Goal: Consume media (video, audio): Consume media (video, audio)

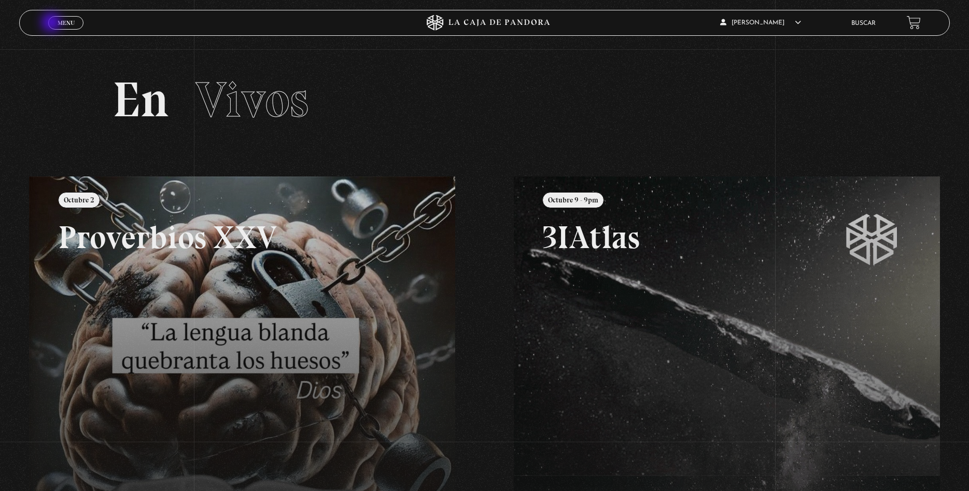
click at [52, 23] on link "Menu Cerrar" at bounding box center [65, 22] width 35 height 13
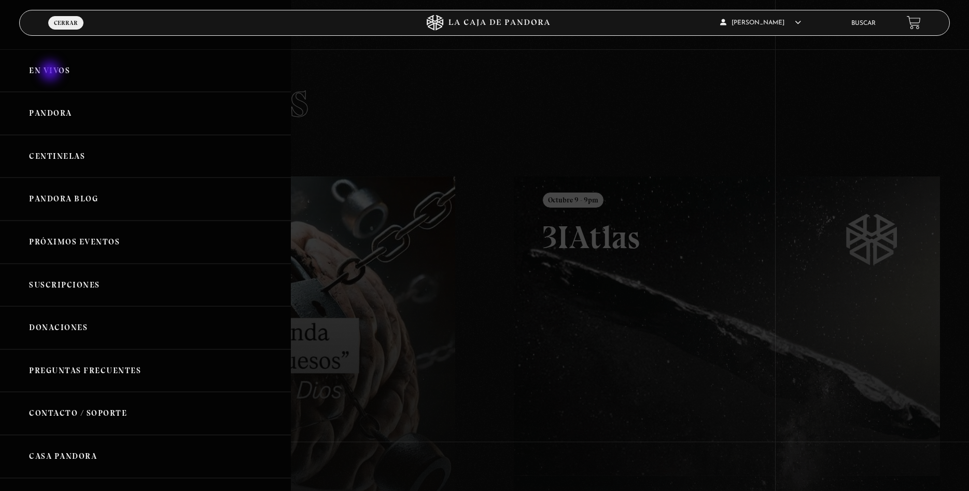
click at [51, 72] on link "En vivos" at bounding box center [145, 70] width 291 height 43
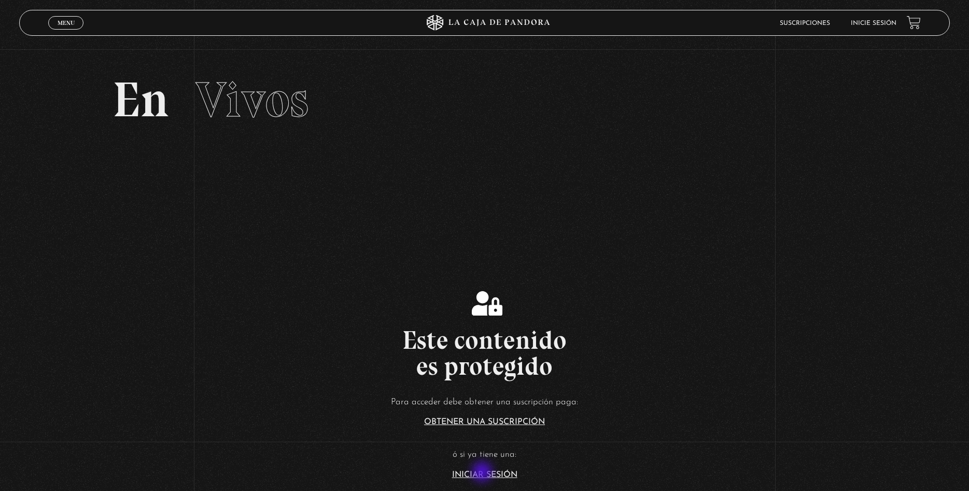
click at [483, 472] on link "Iniciar Sesión" at bounding box center [484, 474] width 65 height 8
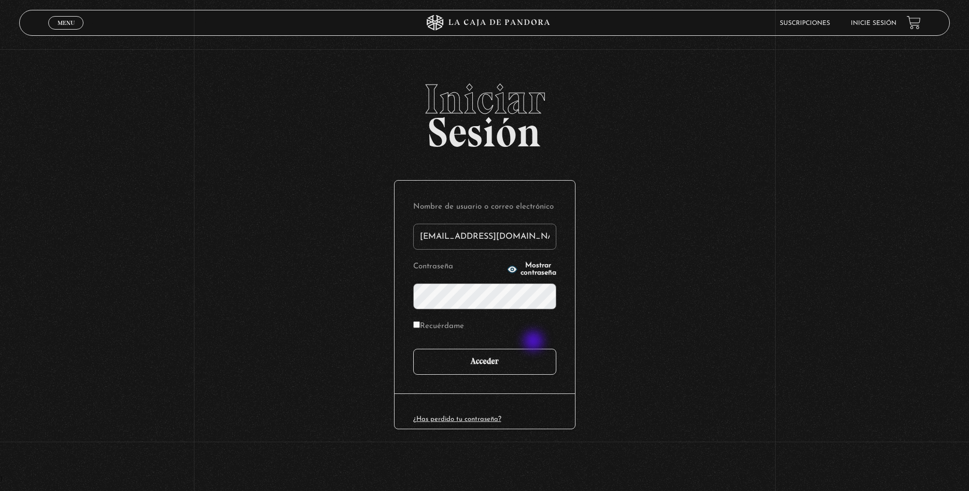
type input "[EMAIL_ADDRESS][DOMAIN_NAME]"
click at [514, 364] on input "Acceder" at bounding box center [484, 362] width 143 height 26
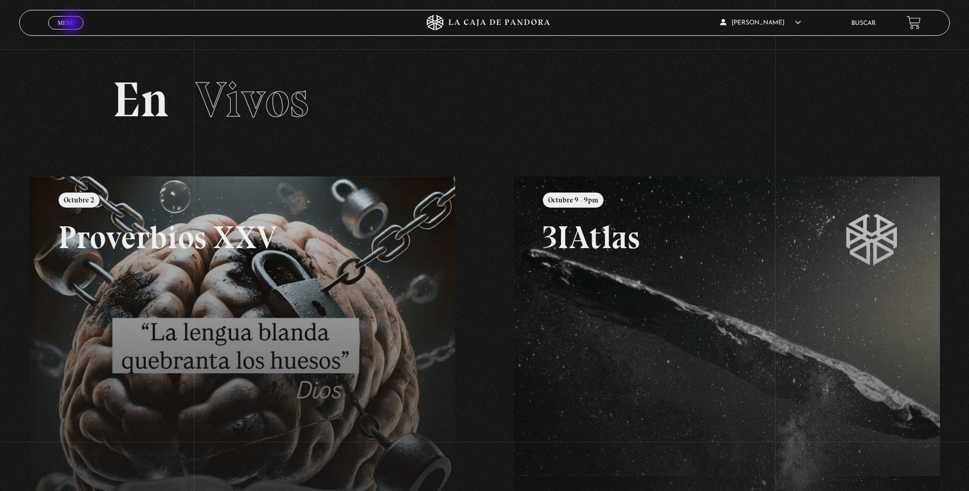
click at [73, 24] on span "Menu" at bounding box center [66, 23] width 17 height 6
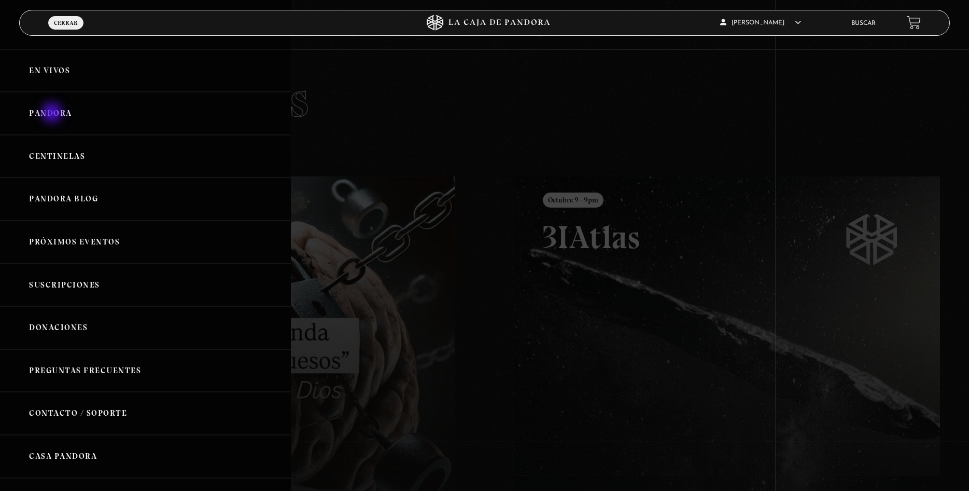
click at [53, 114] on link "Pandora" at bounding box center [145, 113] width 291 height 43
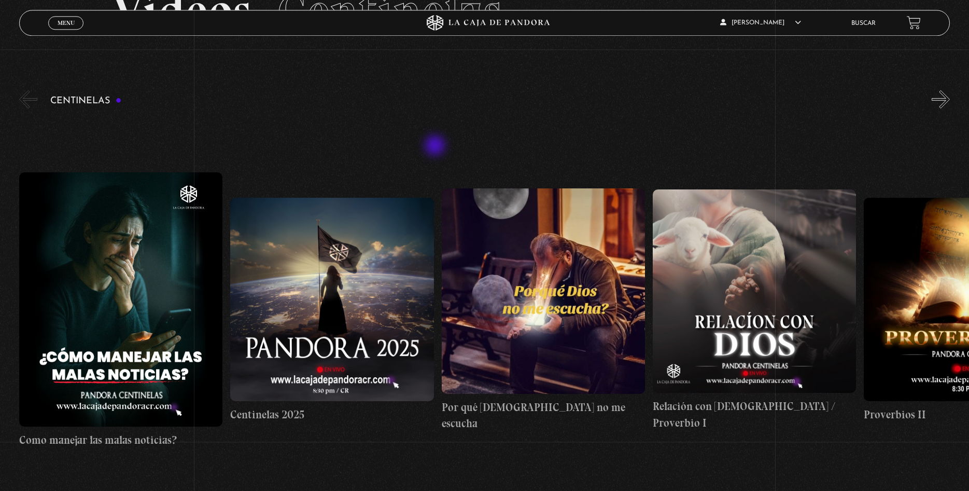
scroll to position [106, 0]
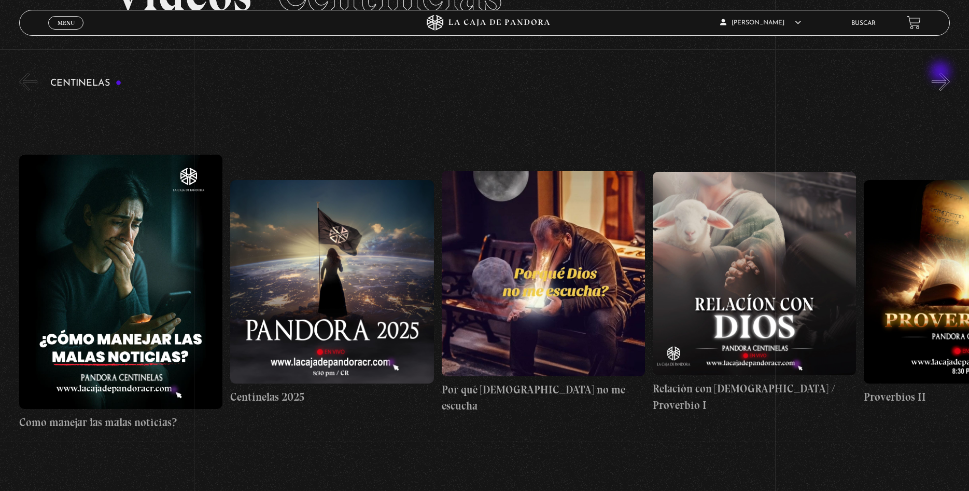
click at [942, 73] on button "»" at bounding box center [941, 82] width 18 height 18
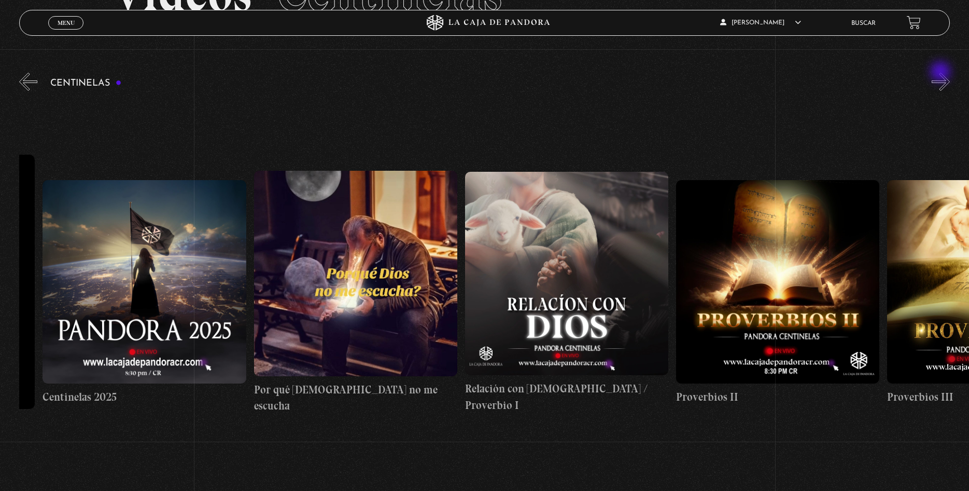
click at [942, 73] on button "»" at bounding box center [941, 82] width 18 height 18
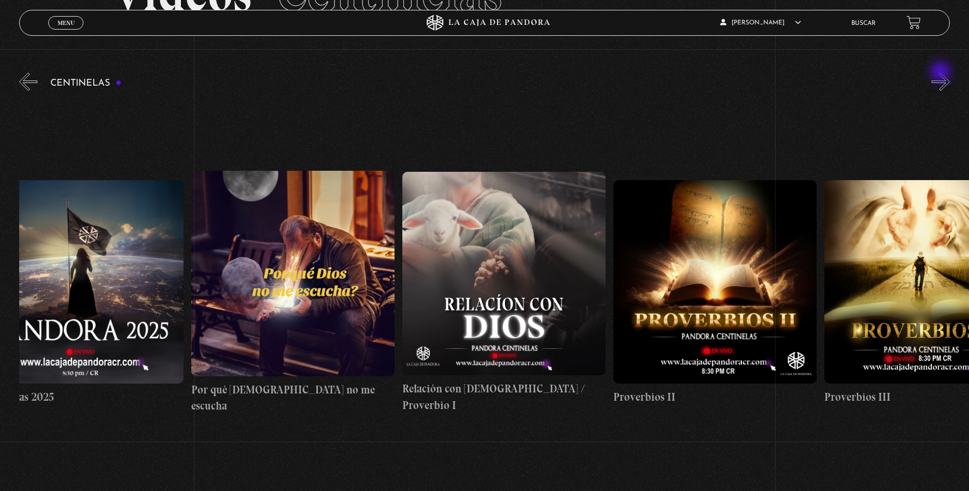
click at [942, 73] on button "»" at bounding box center [941, 82] width 18 height 18
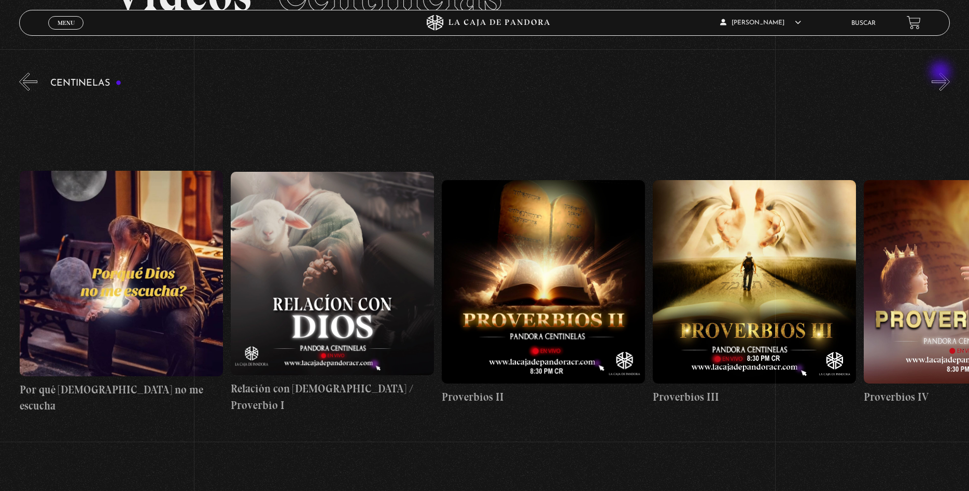
click at [942, 73] on button "»" at bounding box center [941, 82] width 18 height 18
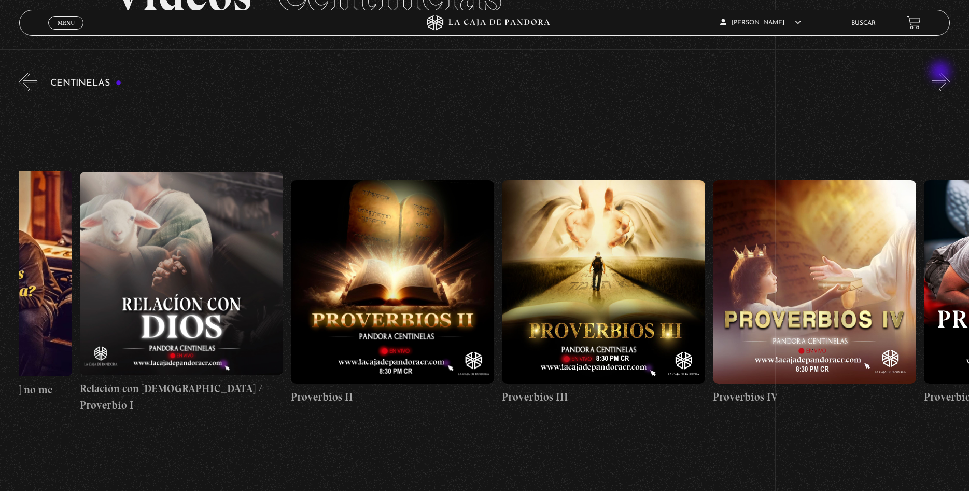
click at [942, 73] on button "»" at bounding box center [941, 82] width 18 height 18
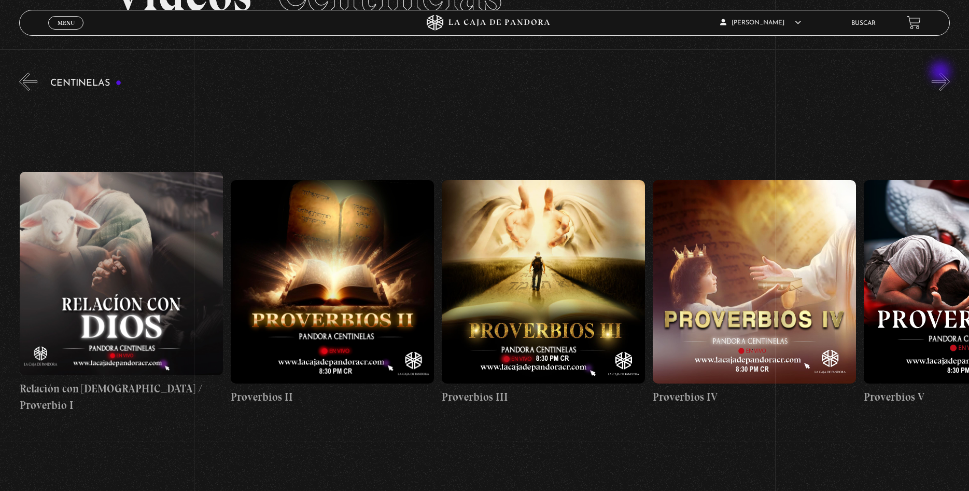
click at [942, 73] on button "»" at bounding box center [941, 82] width 18 height 18
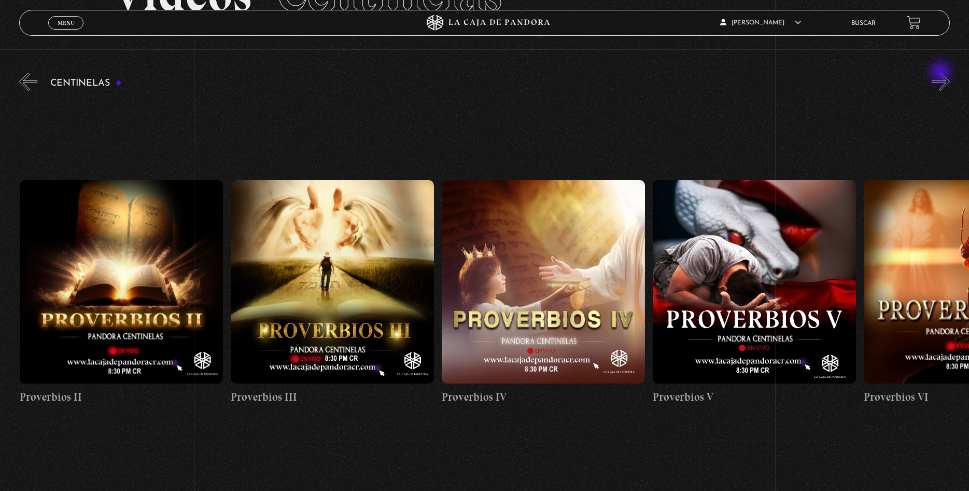
click at [942, 73] on button "»" at bounding box center [941, 82] width 18 height 18
click at [941, 73] on button "»" at bounding box center [941, 82] width 18 height 18
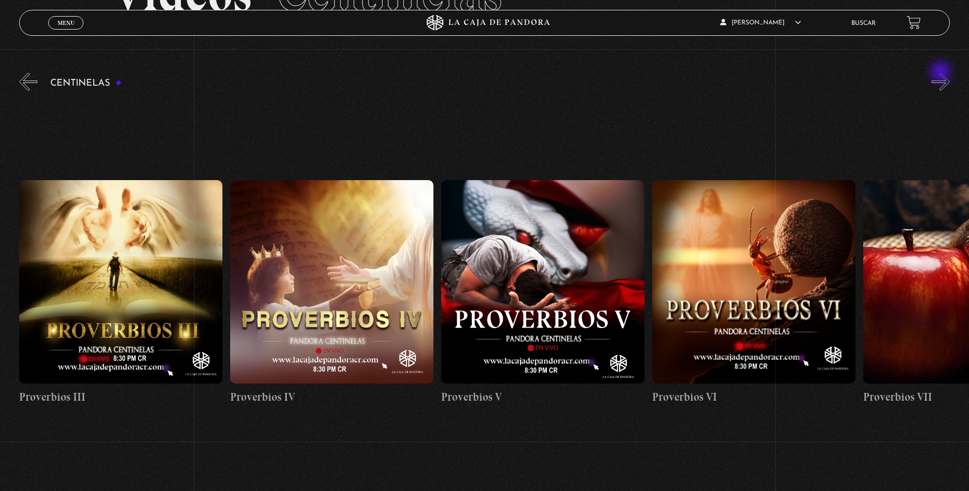
click at [941, 73] on button "»" at bounding box center [941, 82] width 18 height 18
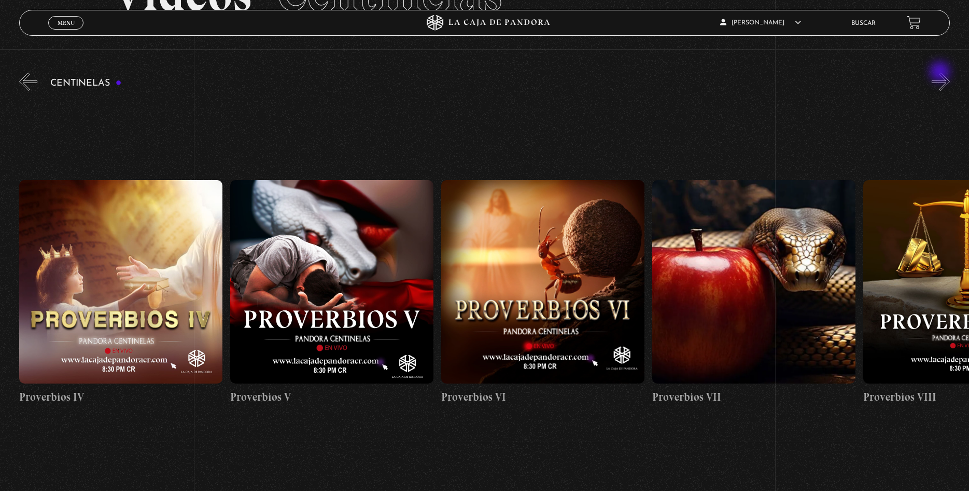
click at [941, 73] on button "»" at bounding box center [941, 82] width 18 height 18
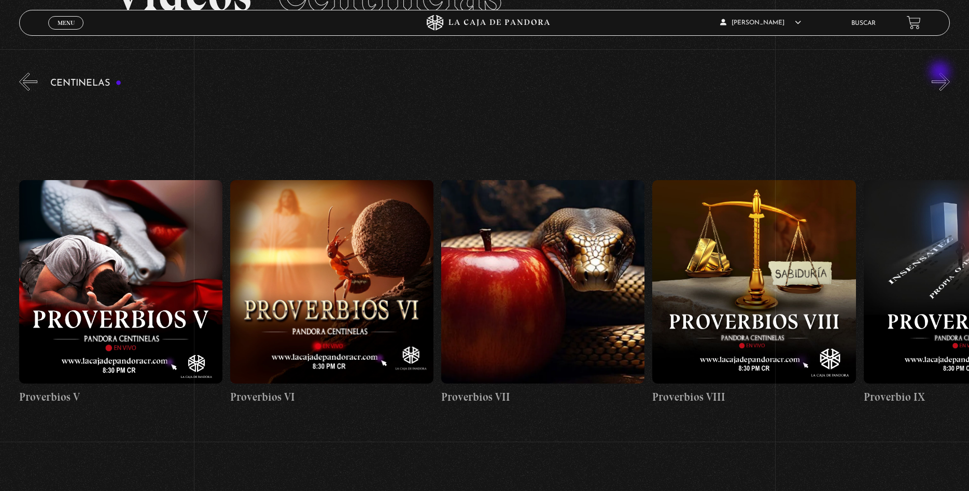
click at [941, 73] on button "»" at bounding box center [941, 82] width 18 height 18
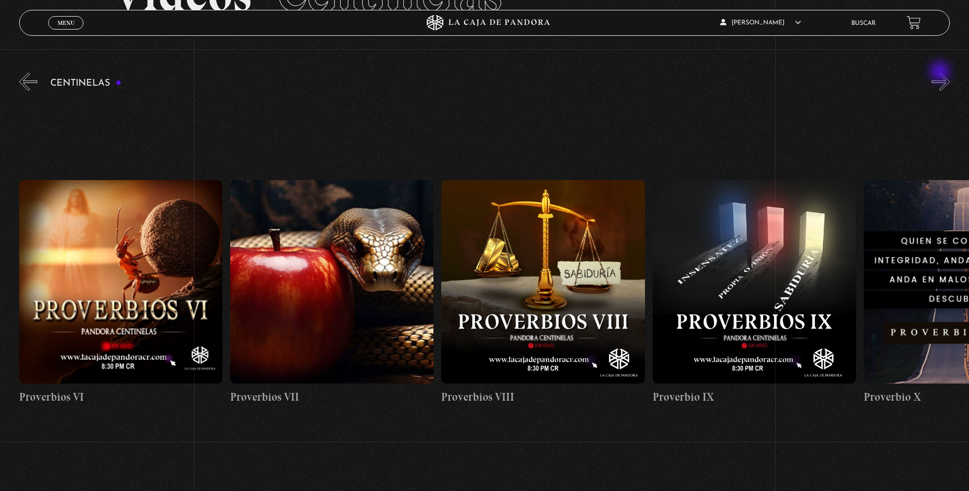
click at [941, 73] on button "»" at bounding box center [941, 82] width 18 height 18
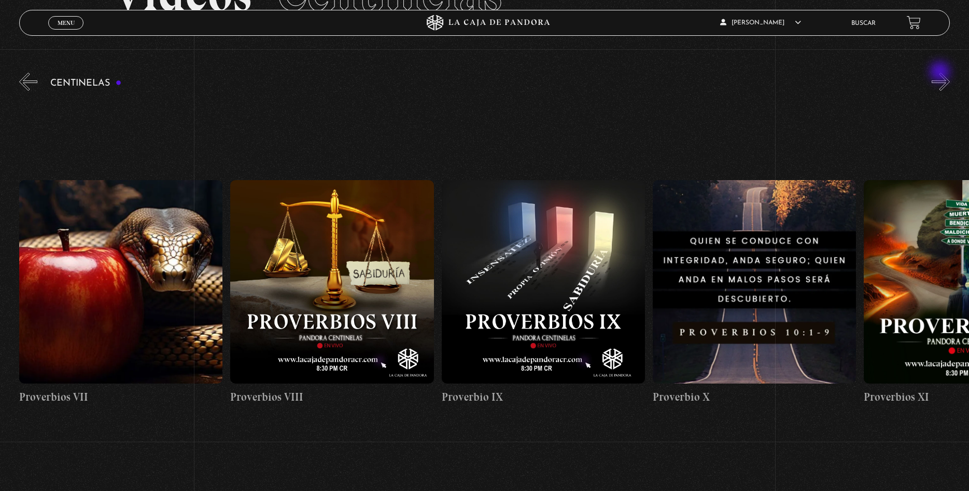
click at [941, 73] on button "»" at bounding box center [941, 82] width 18 height 18
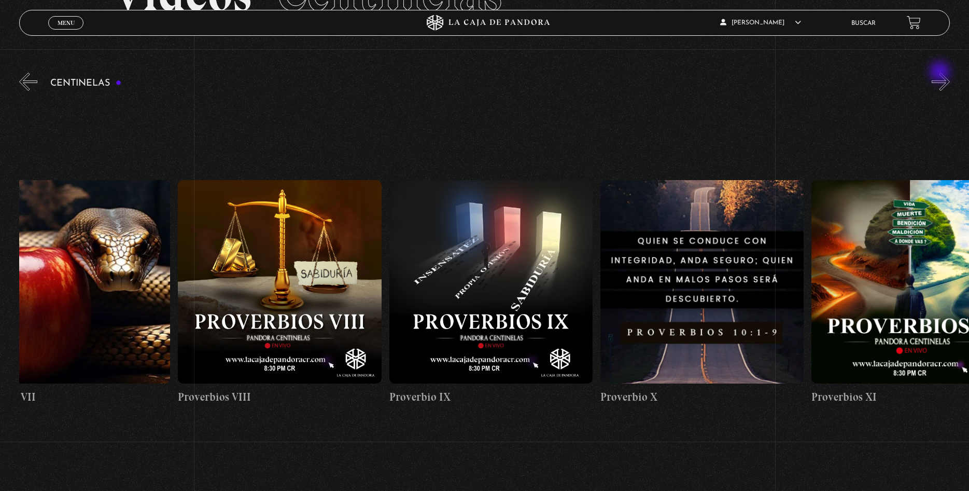
click at [941, 73] on button "»" at bounding box center [941, 82] width 18 height 18
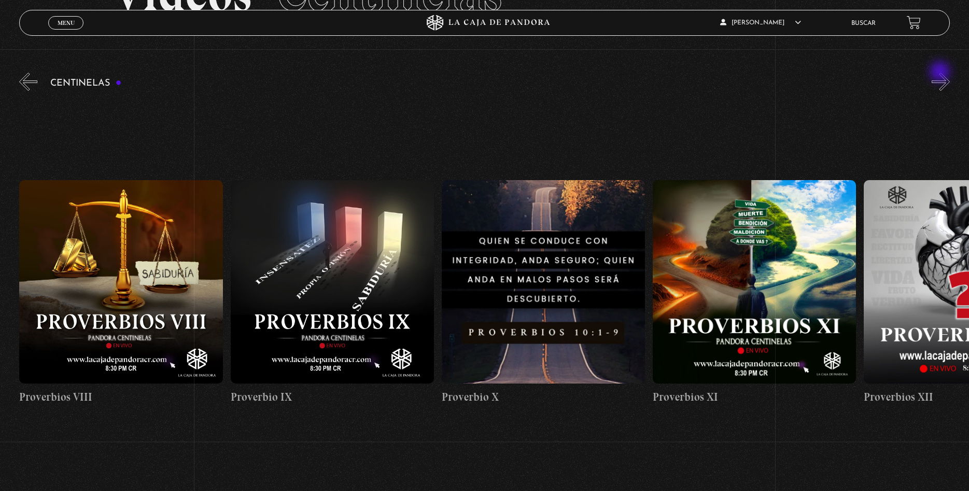
click at [941, 73] on button "»" at bounding box center [941, 82] width 18 height 18
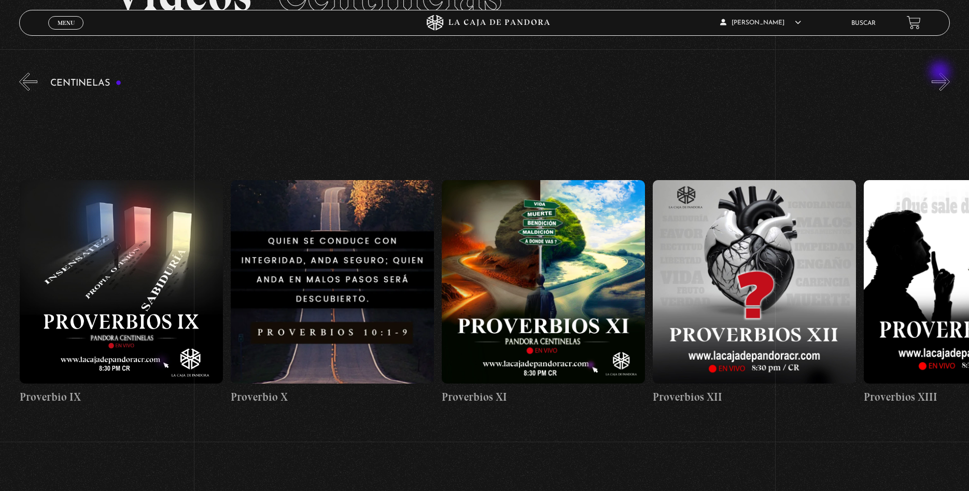
click at [941, 73] on button "»" at bounding box center [941, 82] width 18 height 18
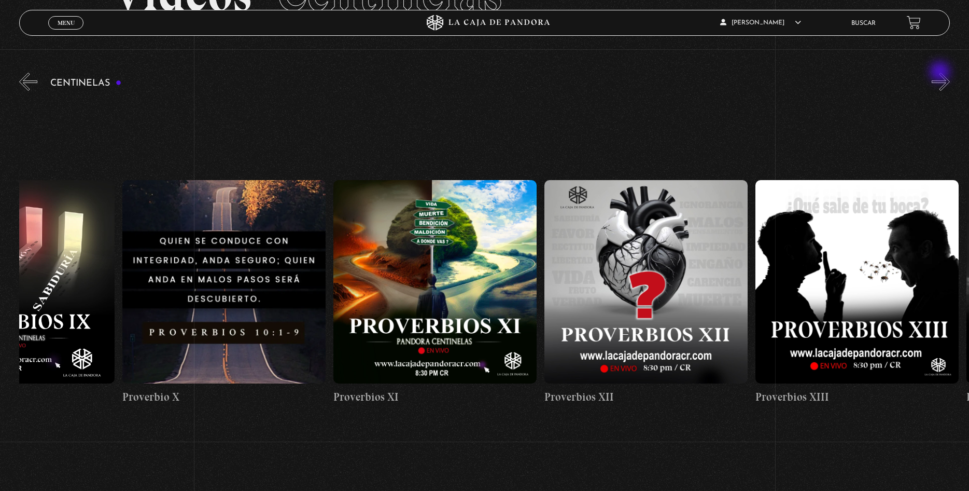
click at [941, 73] on button "»" at bounding box center [941, 82] width 18 height 18
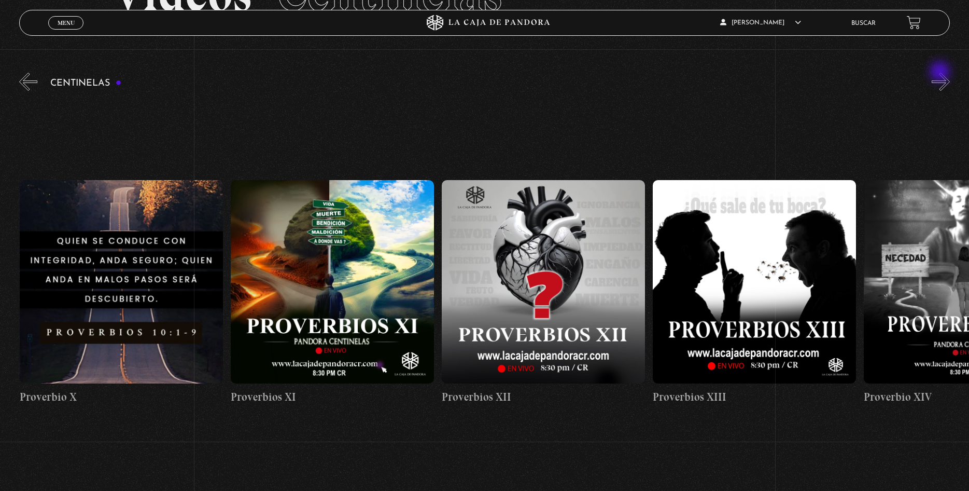
click at [941, 73] on button "»" at bounding box center [941, 82] width 18 height 18
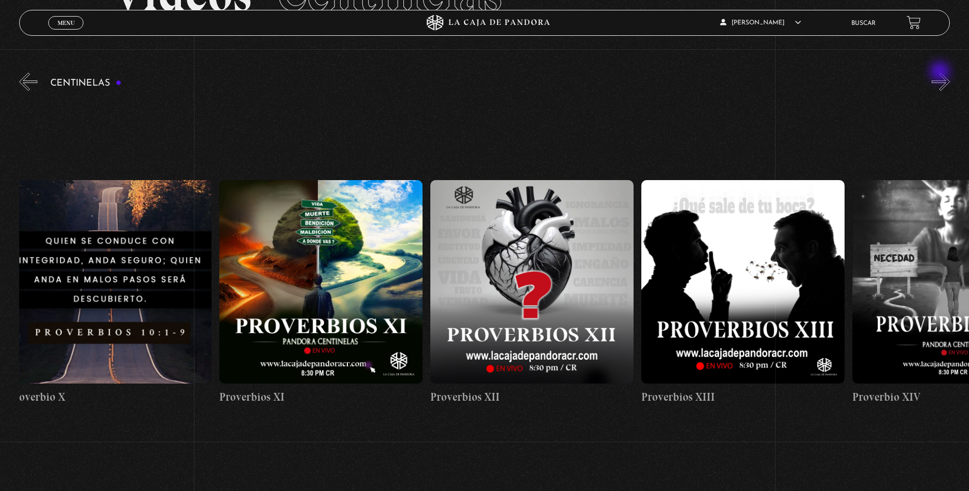
click at [941, 73] on button "»" at bounding box center [941, 82] width 18 height 18
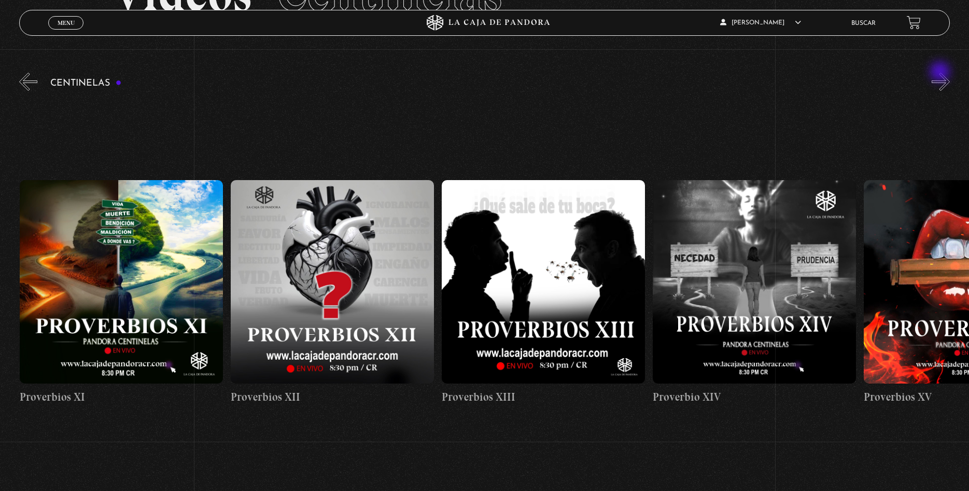
click at [941, 73] on button "»" at bounding box center [941, 82] width 18 height 18
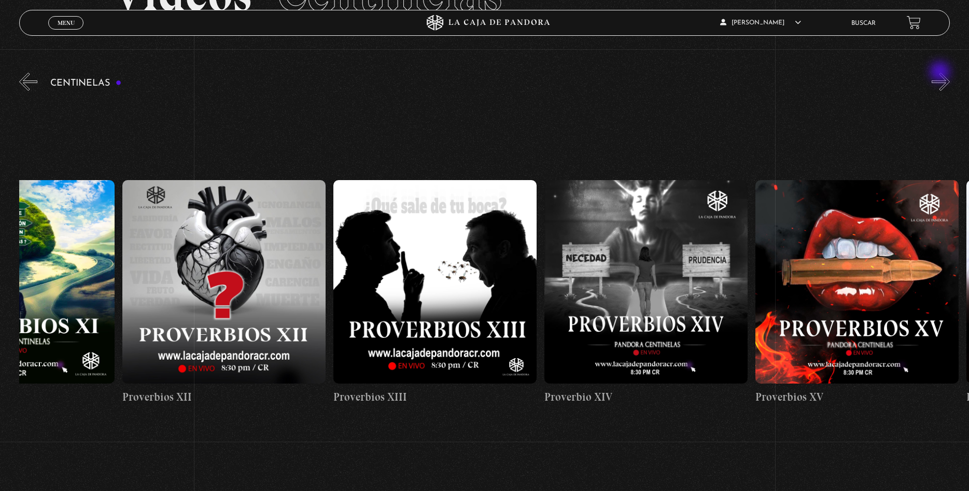
click at [941, 73] on button "»" at bounding box center [941, 82] width 18 height 18
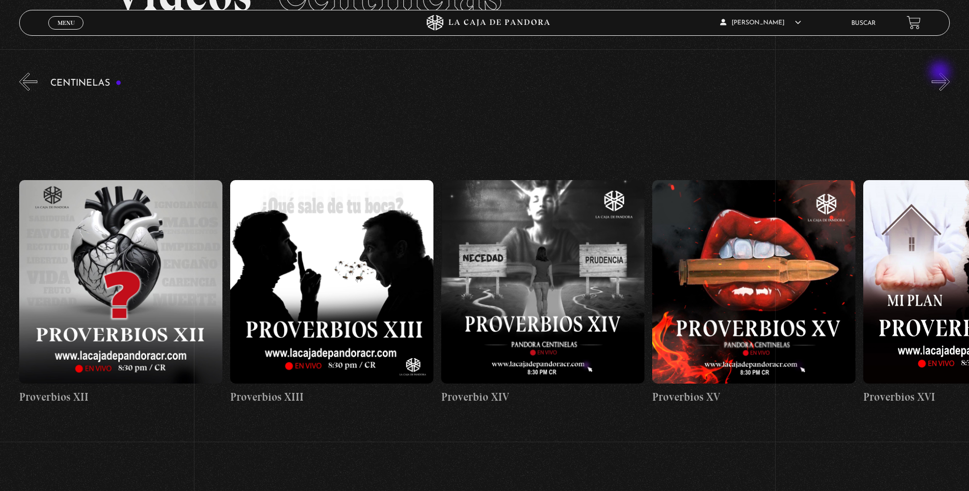
click at [941, 73] on button "»" at bounding box center [941, 82] width 18 height 18
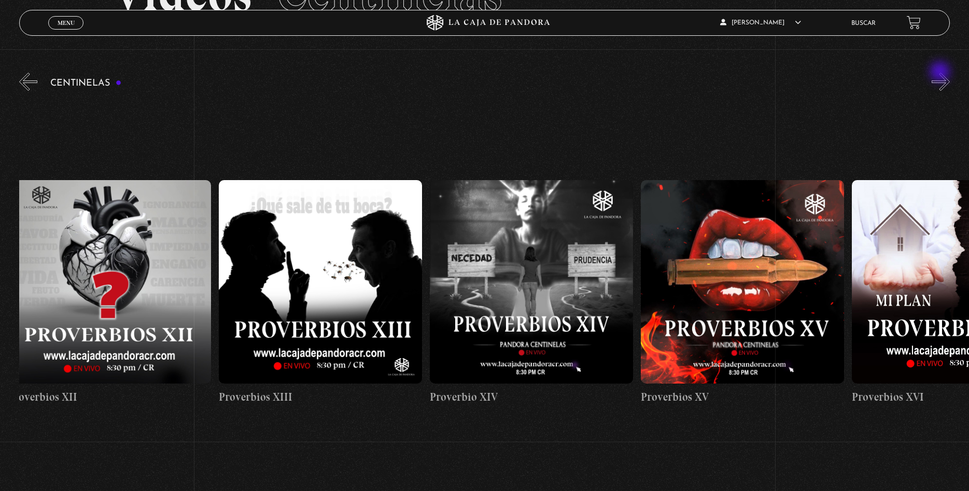
click at [941, 73] on button "»" at bounding box center [941, 82] width 18 height 18
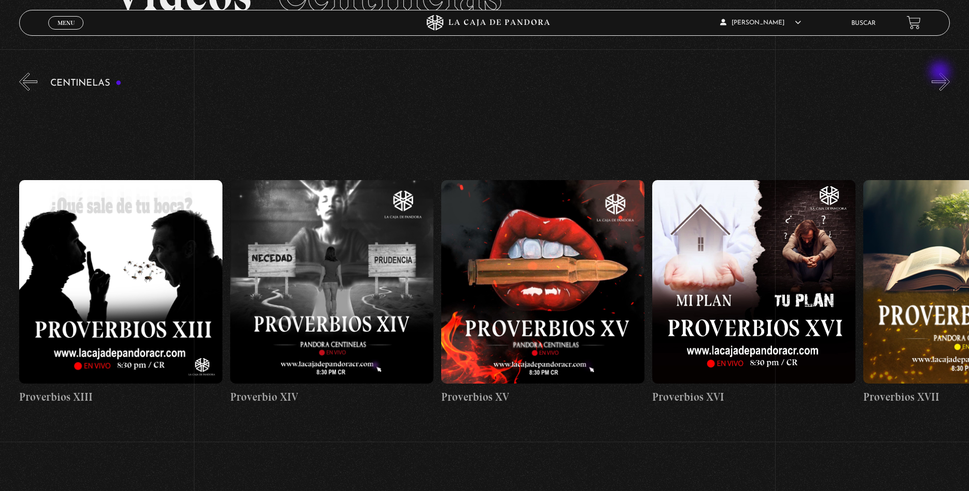
click at [941, 73] on button "»" at bounding box center [941, 82] width 18 height 18
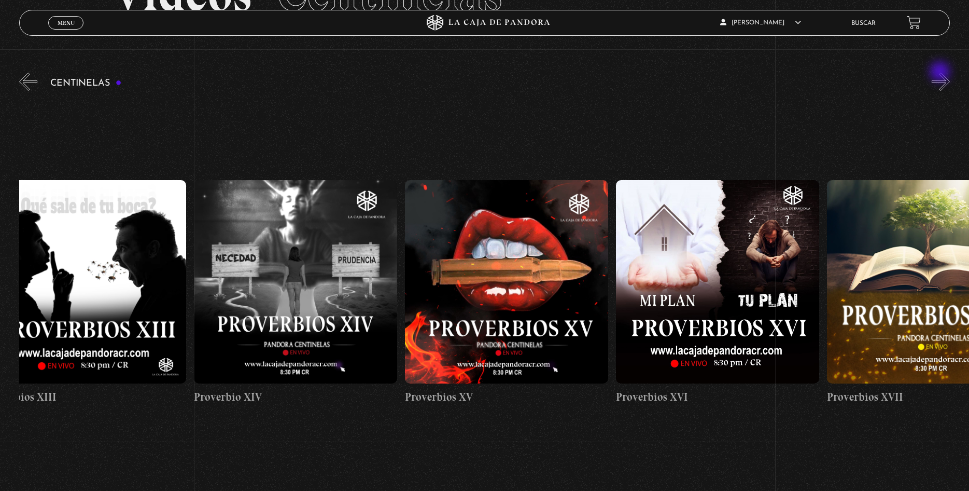
click at [941, 73] on button "»" at bounding box center [941, 82] width 18 height 18
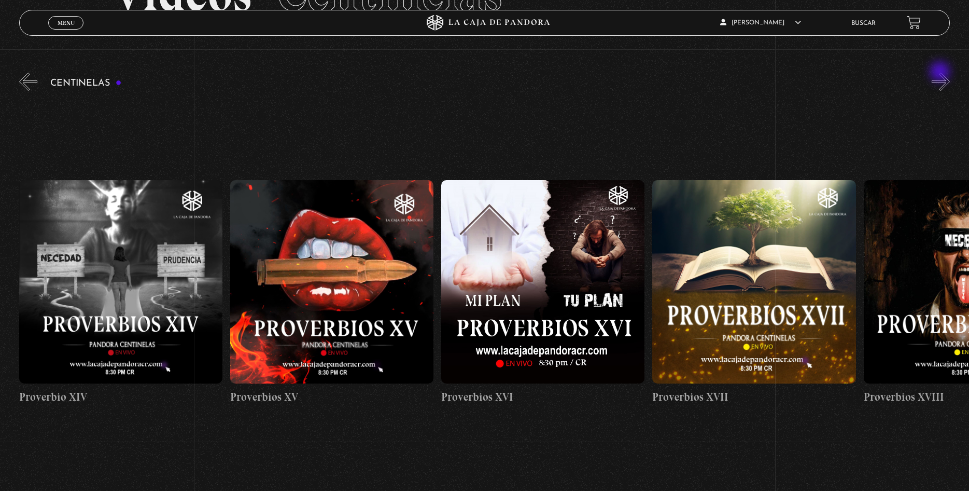
click at [941, 73] on button "»" at bounding box center [941, 82] width 18 height 18
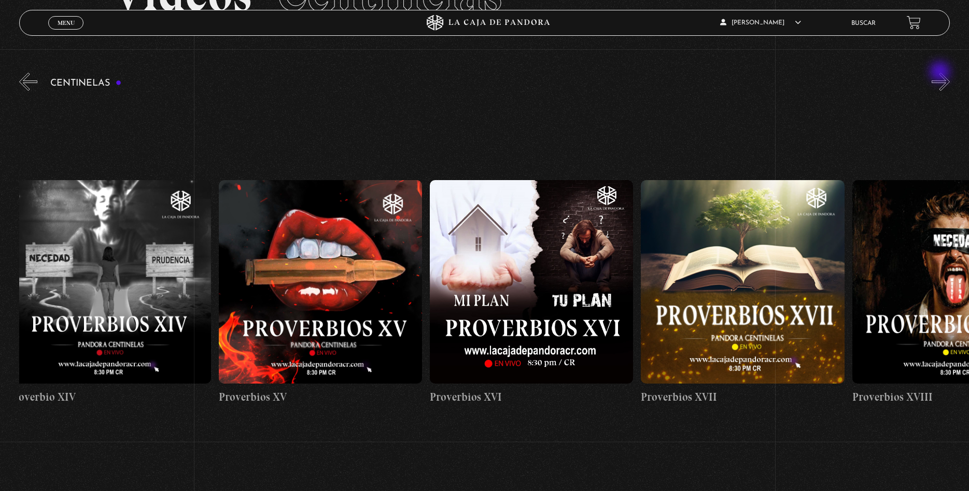
click at [941, 73] on button "»" at bounding box center [941, 82] width 18 height 18
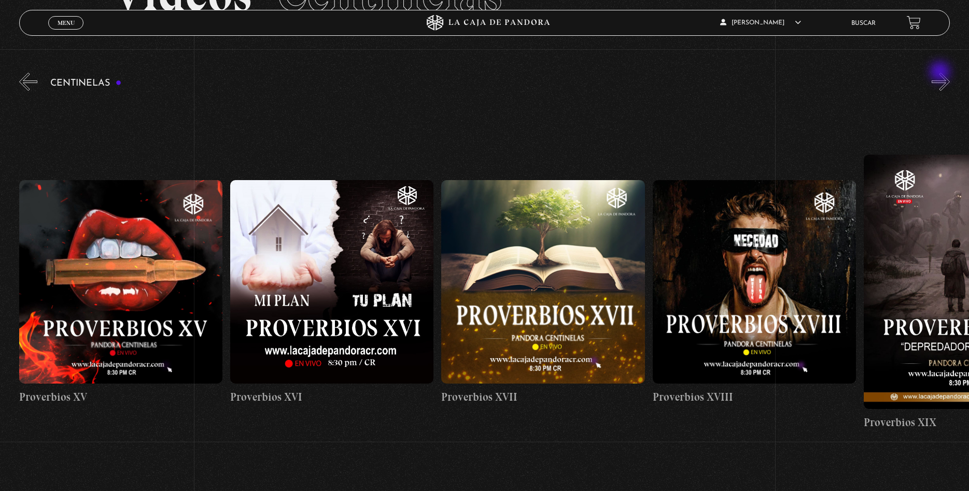
click at [941, 73] on button "»" at bounding box center [941, 82] width 18 height 18
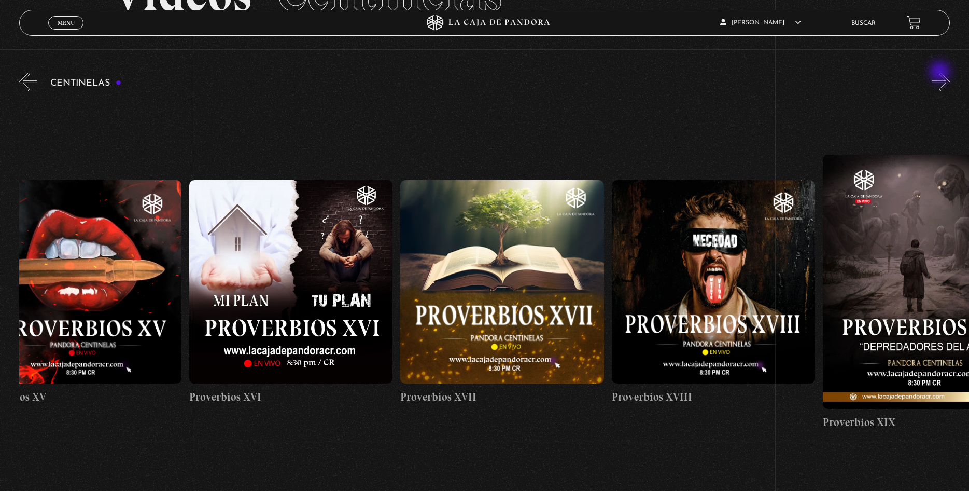
click at [941, 73] on button "»" at bounding box center [941, 82] width 18 height 18
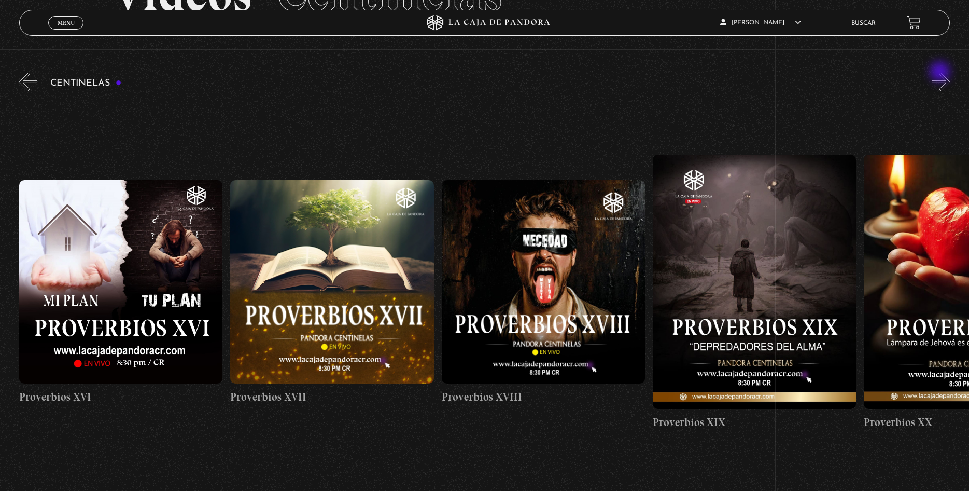
click at [941, 73] on button "»" at bounding box center [941, 82] width 18 height 18
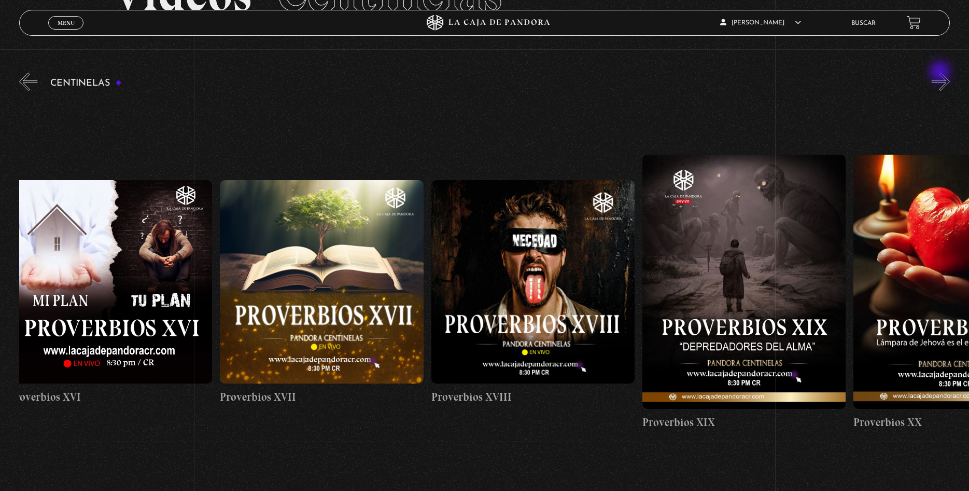
click at [941, 73] on button "»" at bounding box center [941, 82] width 18 height 18
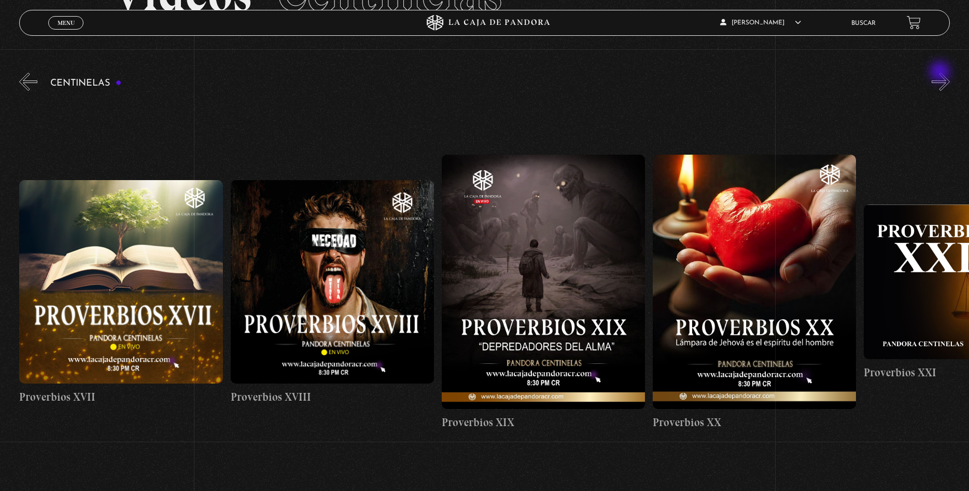
click at [941, 73] on button "»" at bounding box center [941, 82] width 18 height 18
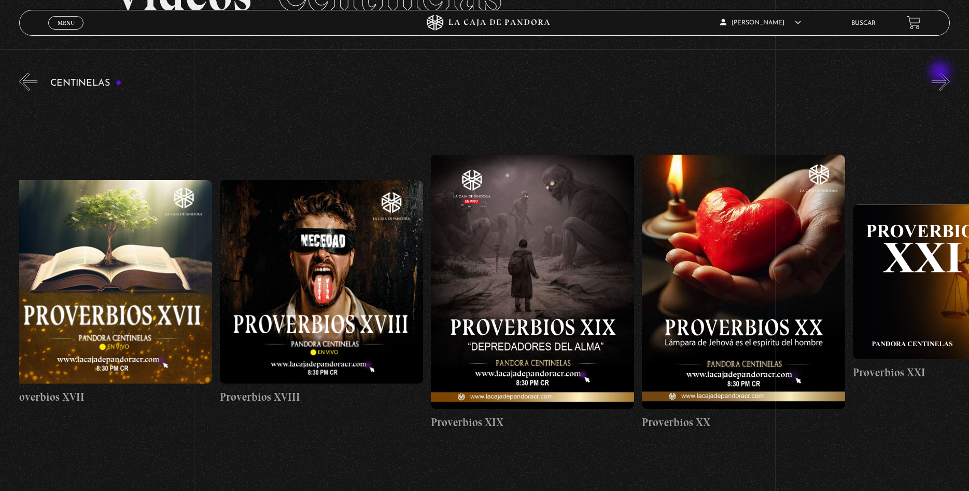
click at [941, 73] on button "»" at bounding box center [941, 82] width 18 height 18
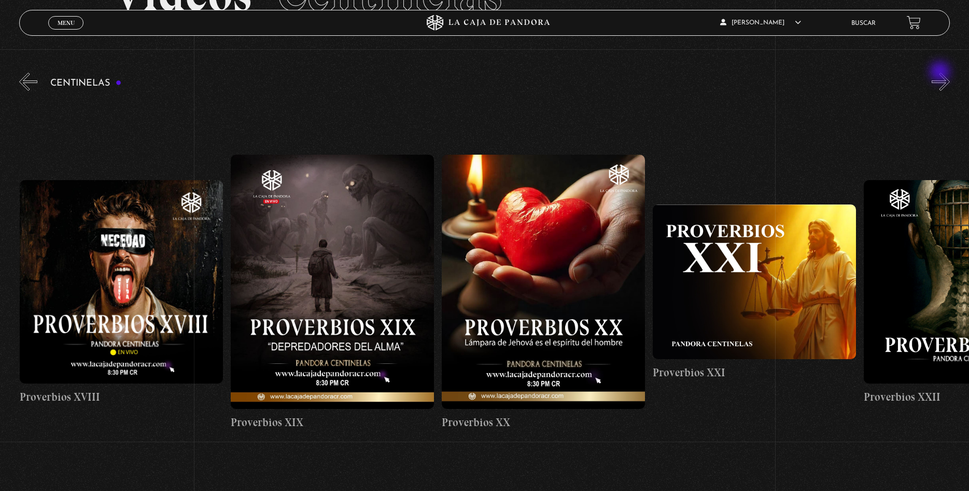
click at [941, 73] on button "»" at bounding box center [941, 82] width 18 height 18
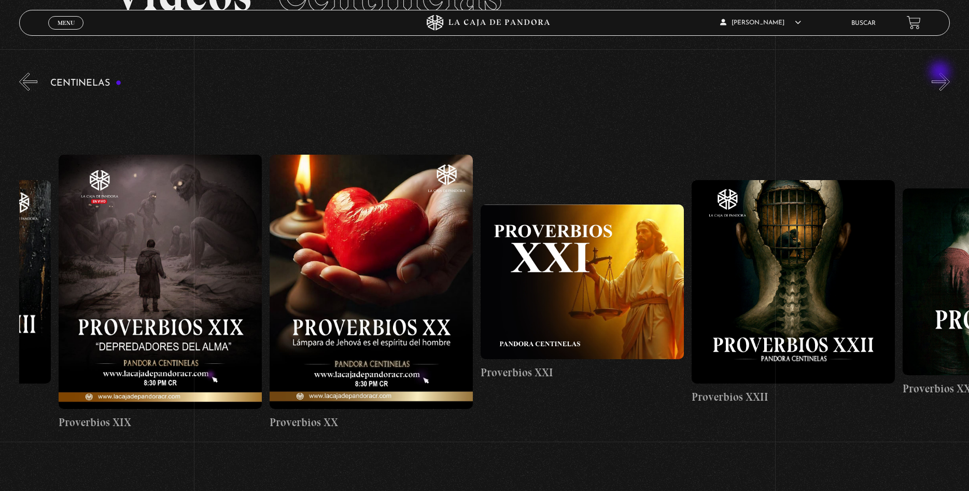
click at [941, 73] on button "»" at bounding box center [941, 82] width 18 height 18
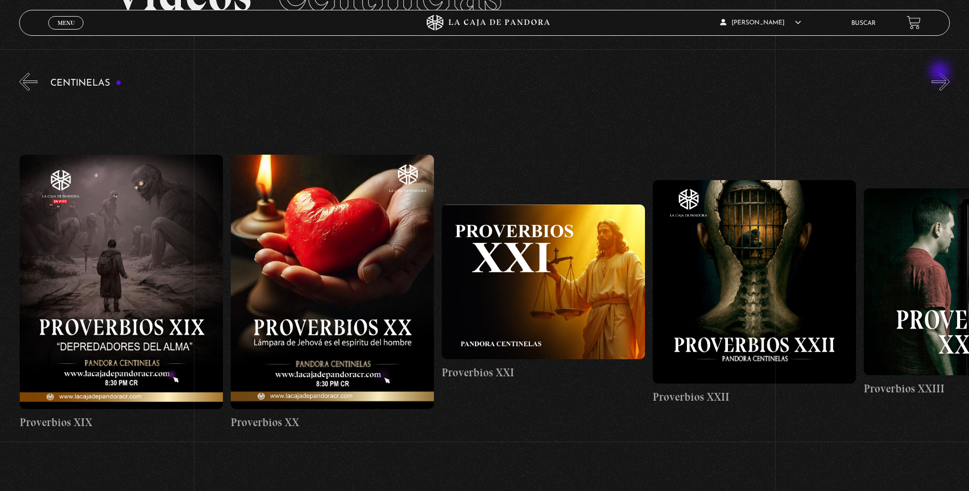
click at [941, 73] on button "»" at bounding box center [941, 82] width 18 height 18
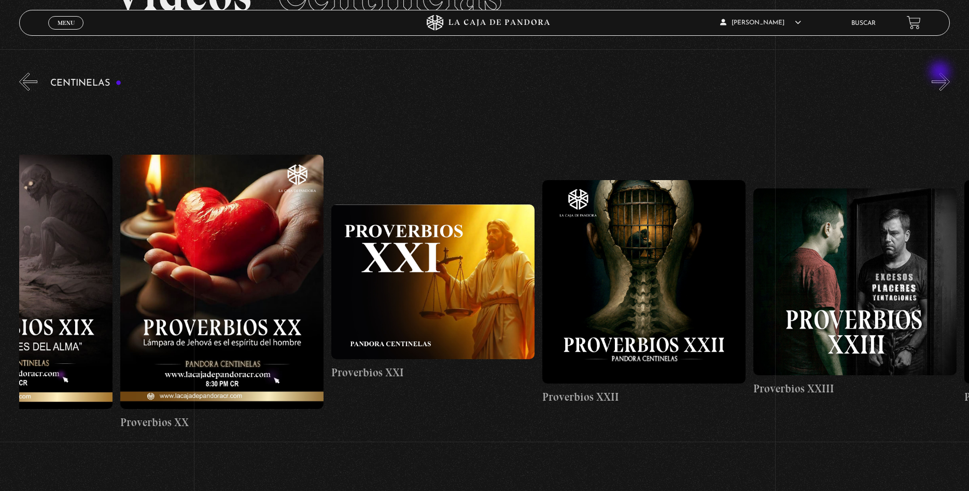
click at [941, 73] on button "»" at bounding box center [941, 82] width 18 height 18
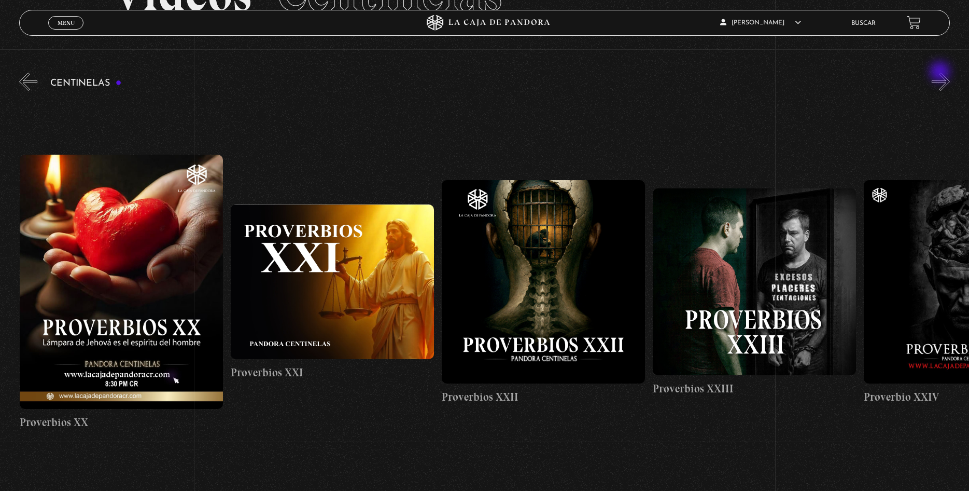
click at [941, 73] on button "»" at bounding box center [941, 82] width 18 height 18
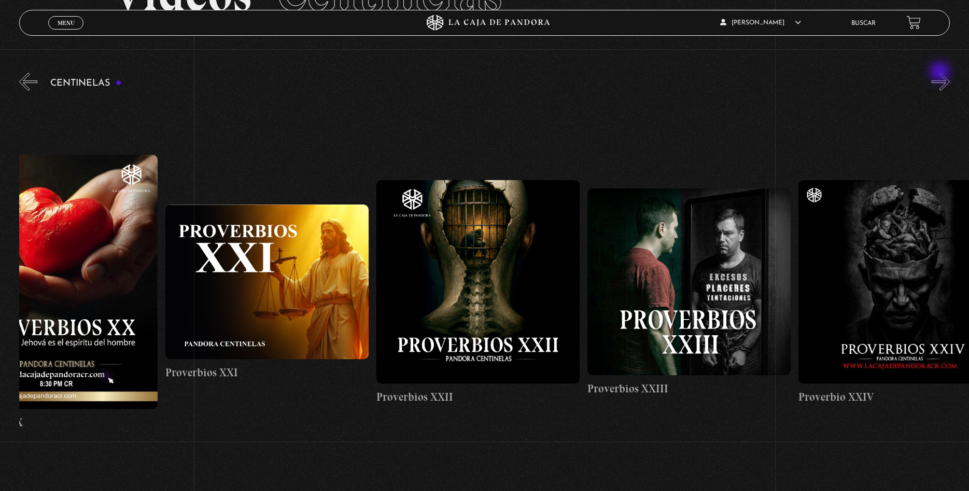
click at [941, 73] on button "»" at bounding box center [941, 82] width 18 height 18
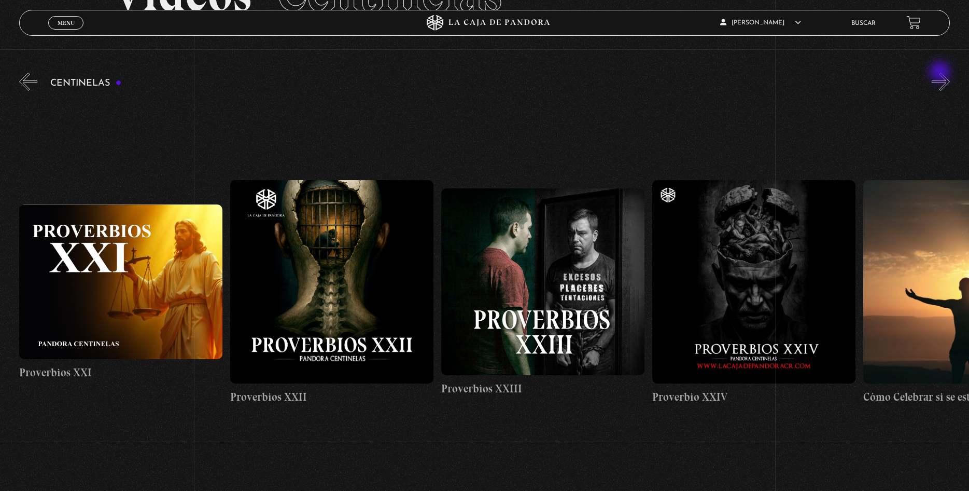
click at [941, 73] on button "»" at bounding box center [941, 82] width 18 height 18
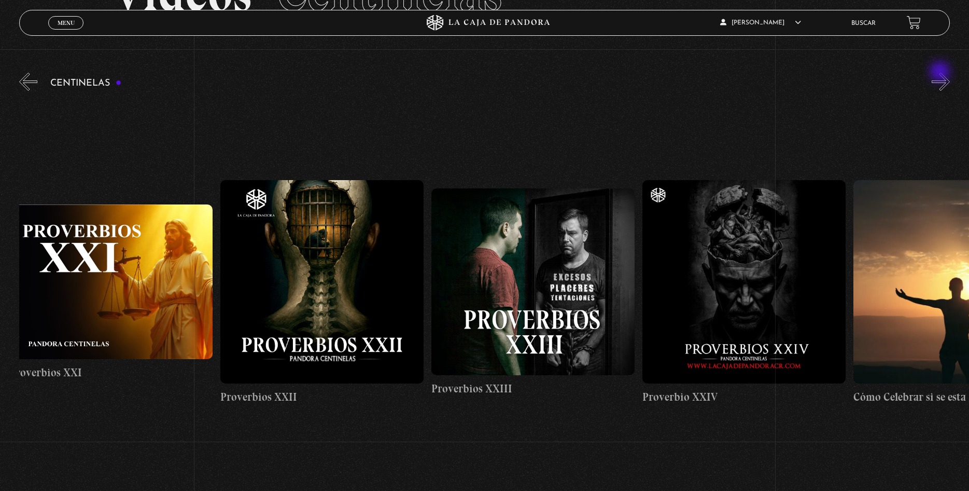
click at [941, 73] on button "»" at bounding box center [941, 82] width 18 height 18
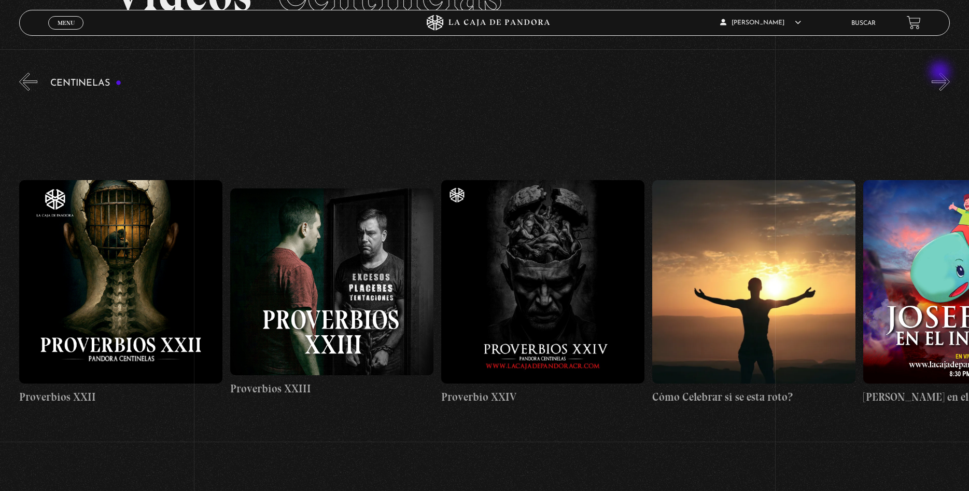
click at [941, 73] on button "»" at bounding box center [941, 82] width 18 height 18
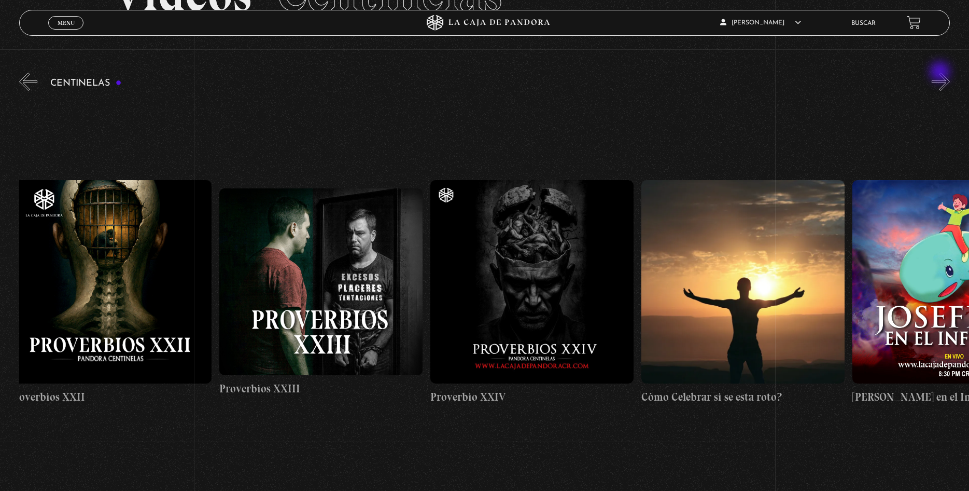
click at [941, 73] on button "»" at bounding box center [941, 82] width 18 height 18
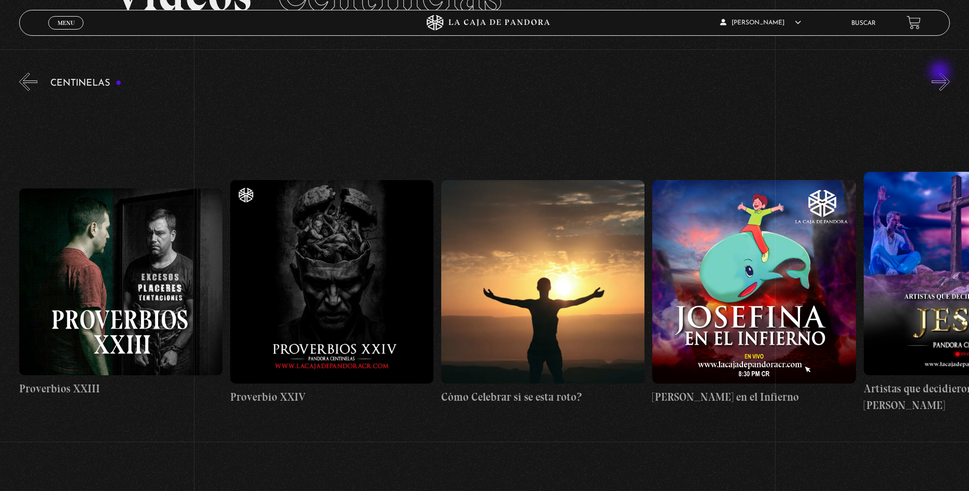
click at [941, 73] on button "»" at bounding box center [941, 82] width 18 height 18
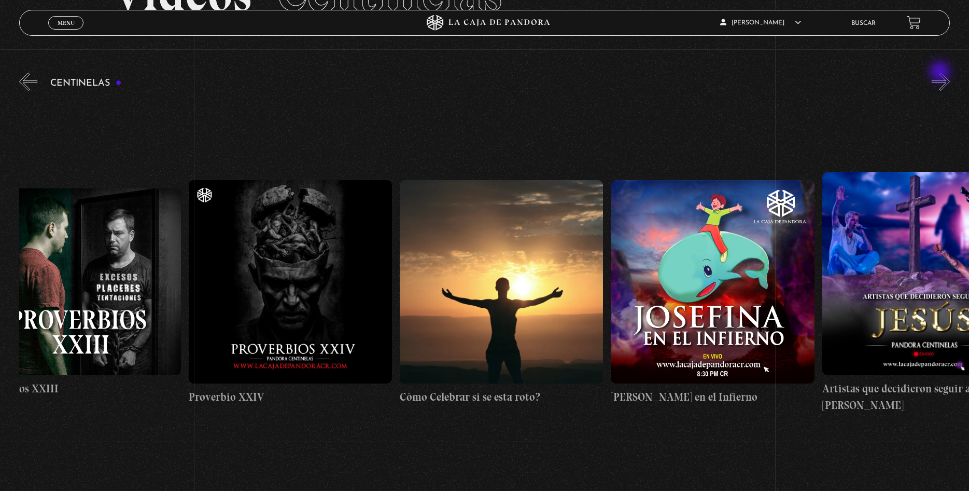
click at [941, 73] on button "»" at bounding box center [941, 82] width 18 height 18
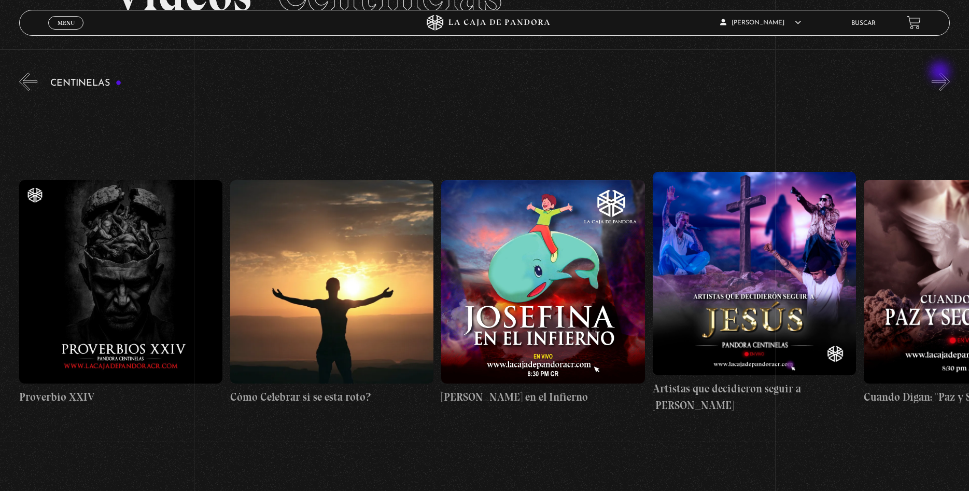
click at [941, 73] on button "»" at bounding box center [941, 82] width 18 height 18
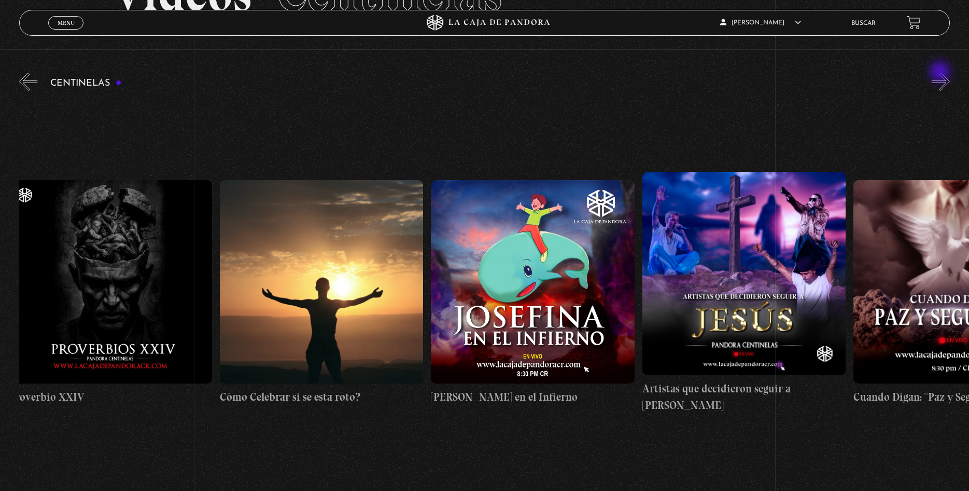
click at [941, 73] on button "»" at bounding box center [941, 82] width 18 height 18
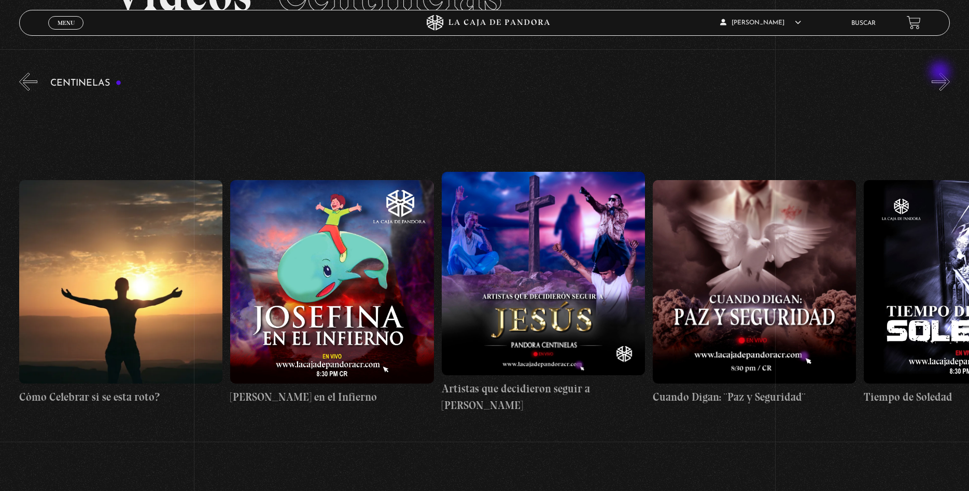
click at [941, 73] on button "»" at bounding box center [941, 82] width 18 height 18
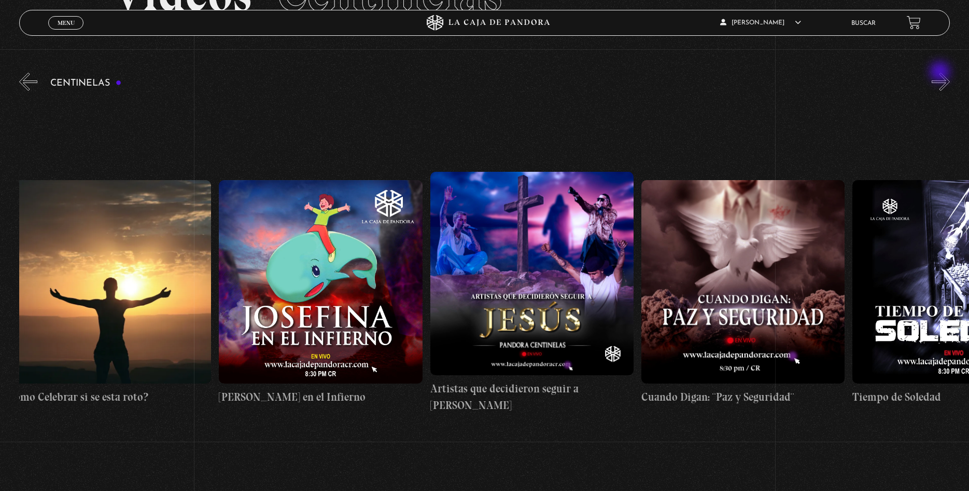
click at [941, 73] on button "»" at bounding box center [941, 82] width 18 height 18
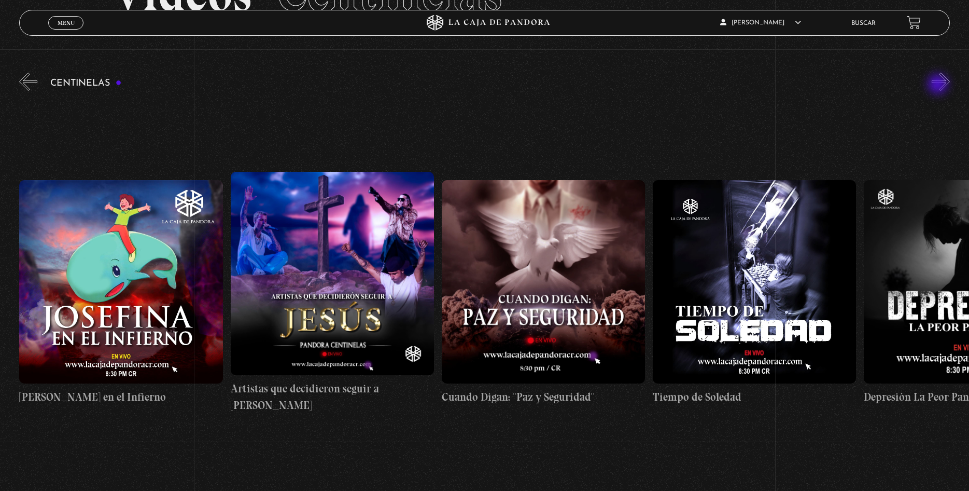
click at [939, 85] on button "»" at bounding box center [941, 82] width 18 height 18
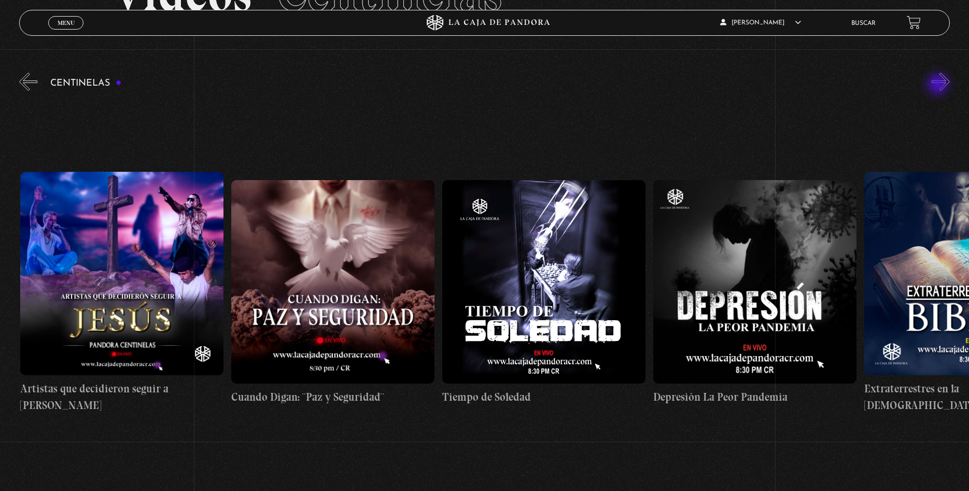
scroll to position [0, 6123]
click at [946, 79] on button "»" at bounding box center [941, 82] width 18 height 18
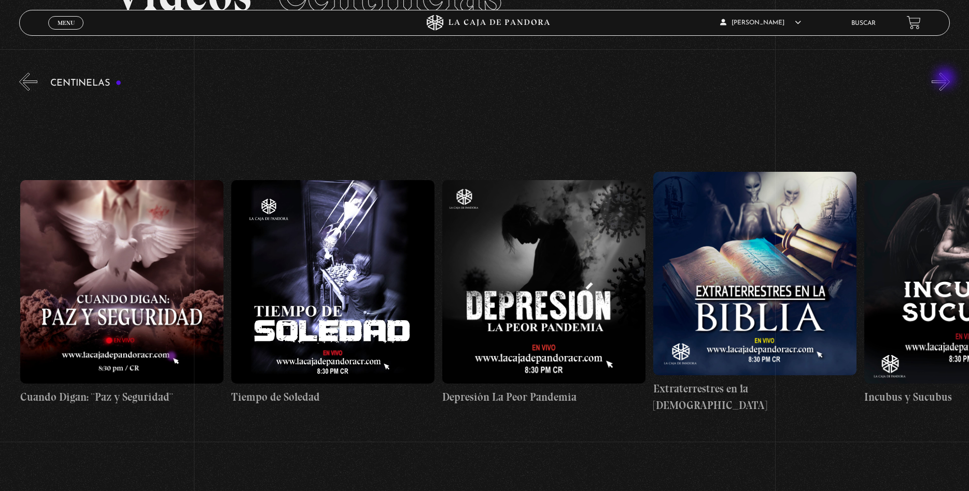
scroll to position [0, 6334]
click at [938, 74] on button "»" at bounding box center [941, 82] width 18 height 18
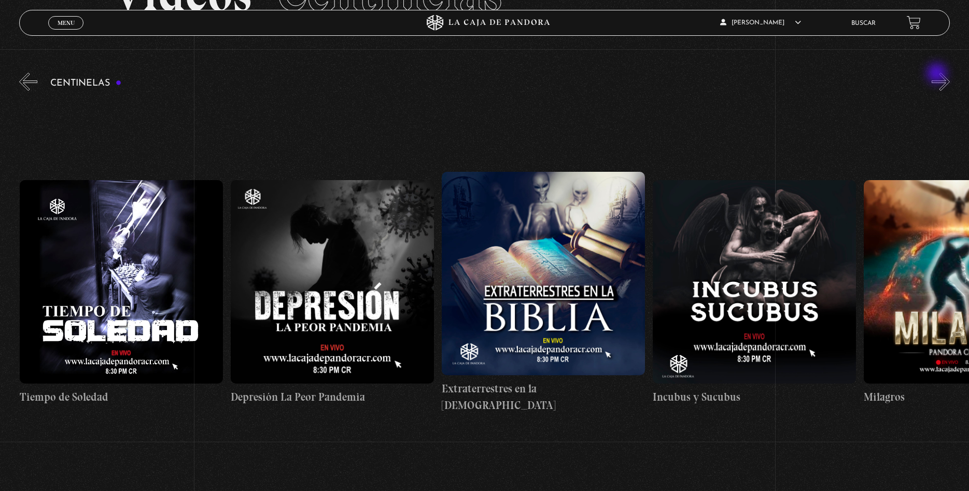
scroll to position [0, 6545]
click at [938, 74] on button "»" at bounding box center [941, 82] width 18 height 18
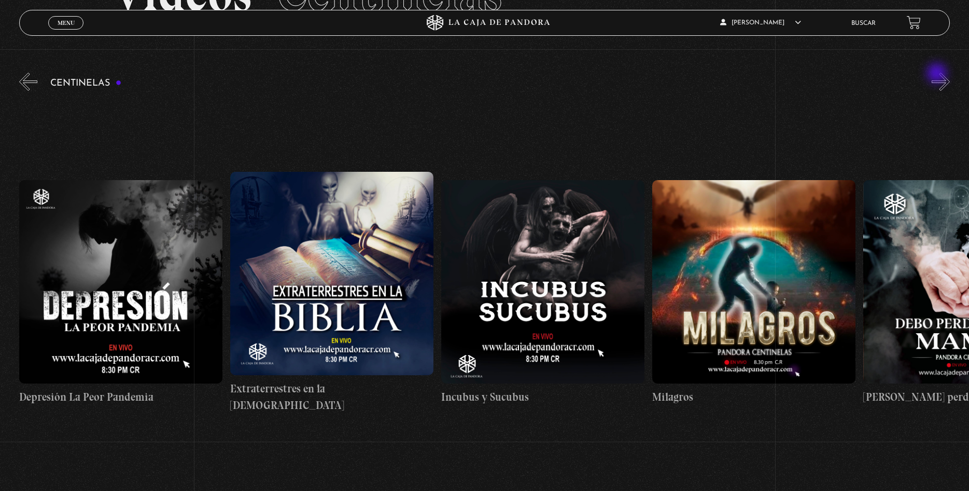
click at [938, 74] on button "»" at bounding box center [941, 82] width 18 height 18
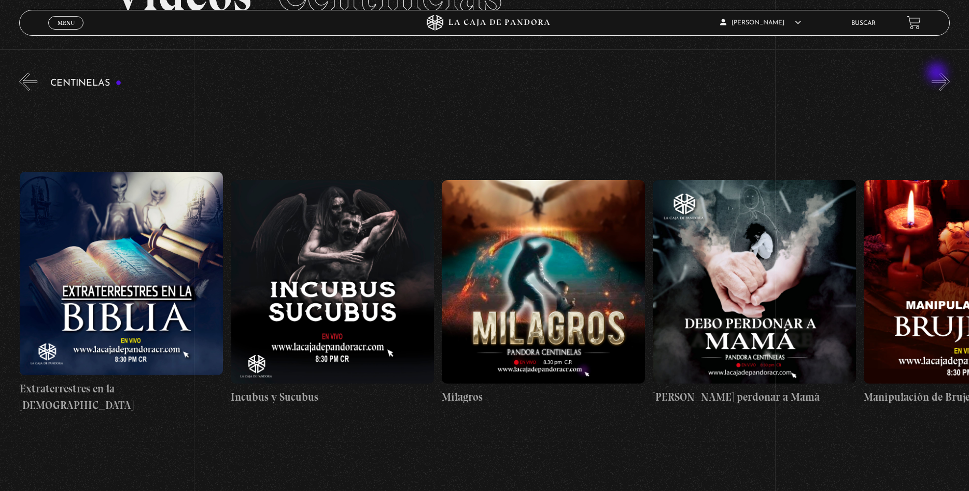
scroll to position [0, 6968]
click at [940, 83] on button "»" at bounding box center [941, 82] width 18 height 18
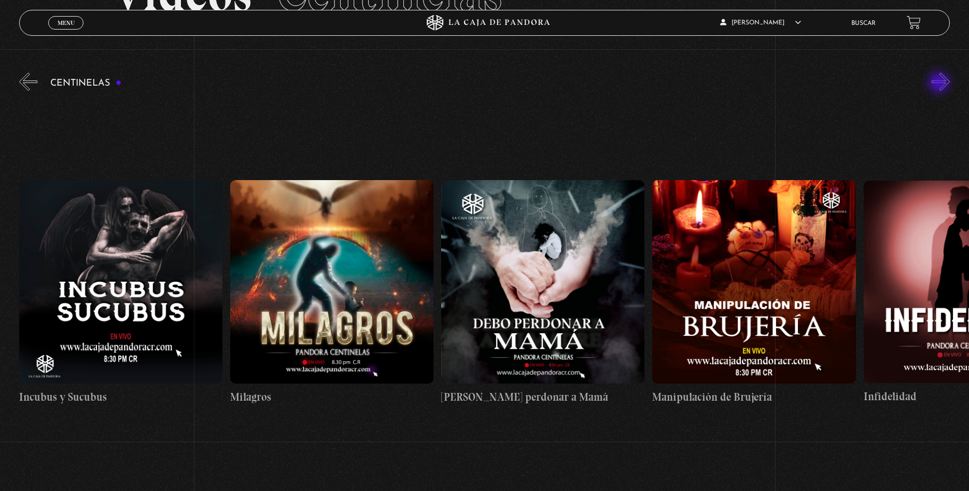
click at [940, 83] on button "»" at bounding box center [941, 82] width 18 height 18
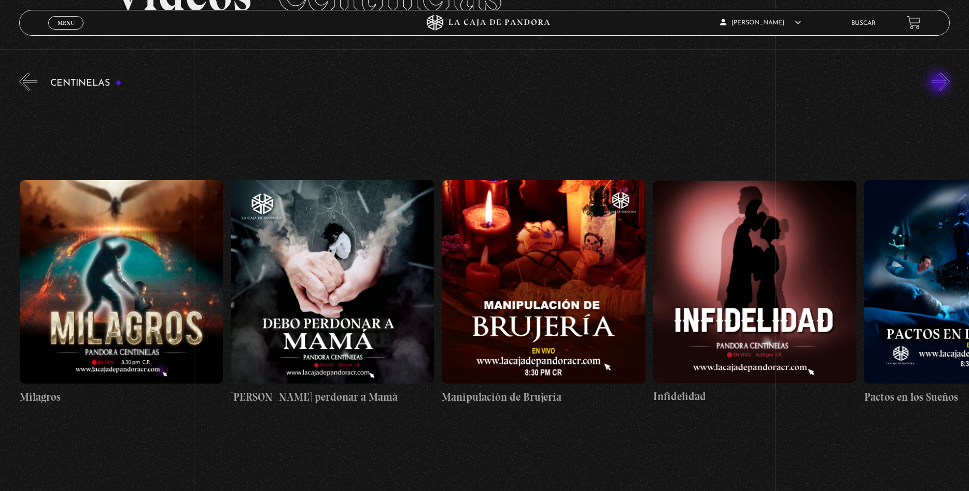
scroll to position [0, 7390]
click at [940, 83] on button "»" at bounding box center [941, 82] width 18 height 18
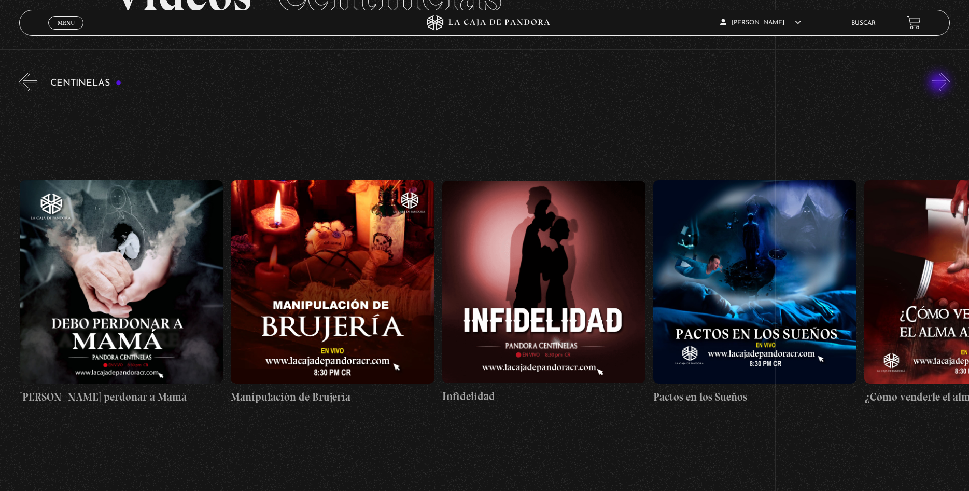
scroll to position [0, 7601]
click at [940, 83] on button "»" at bounding box center [941, 82] width 18 height 18
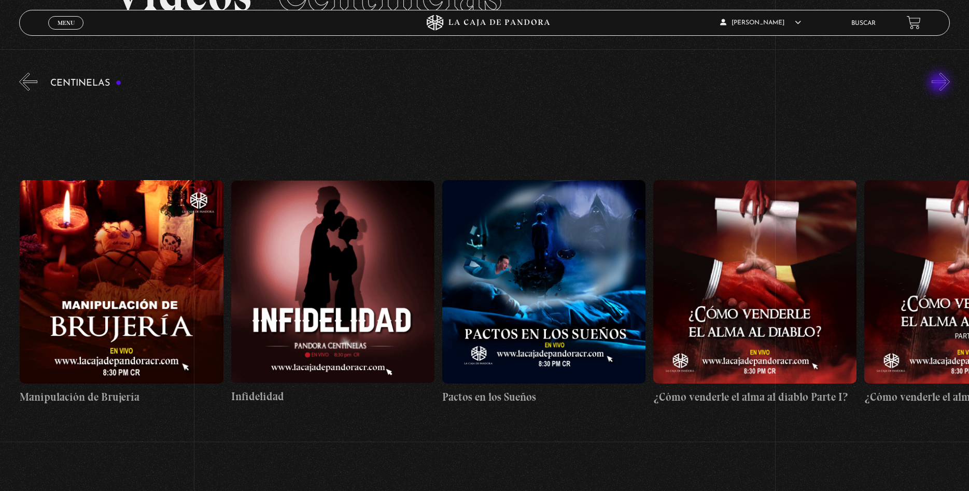
scroll to position [0, 7812]
click at [941, 83] on button "»" at bounding box center [941, 82] width 18 height 18
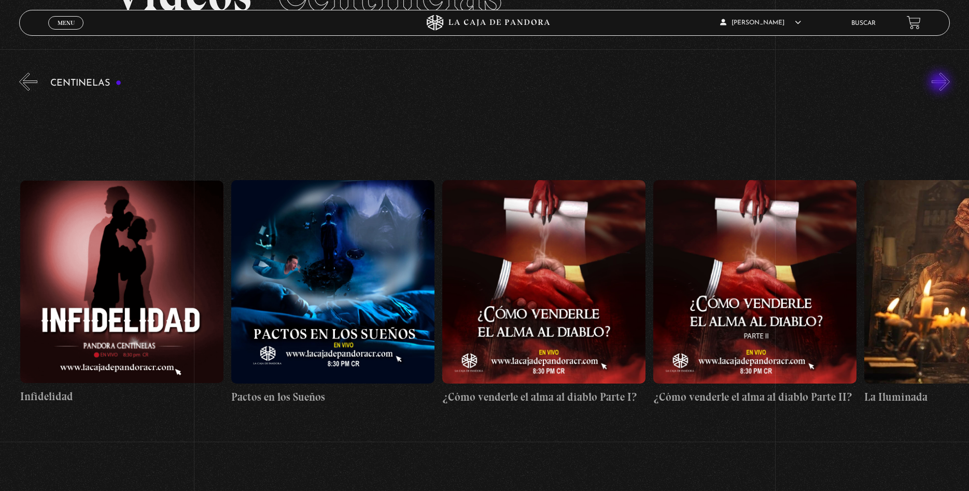
scroll to position [0, 8023]
click at [941, 83] on button "»" at bounding box center [941, 82] width 18 height 18
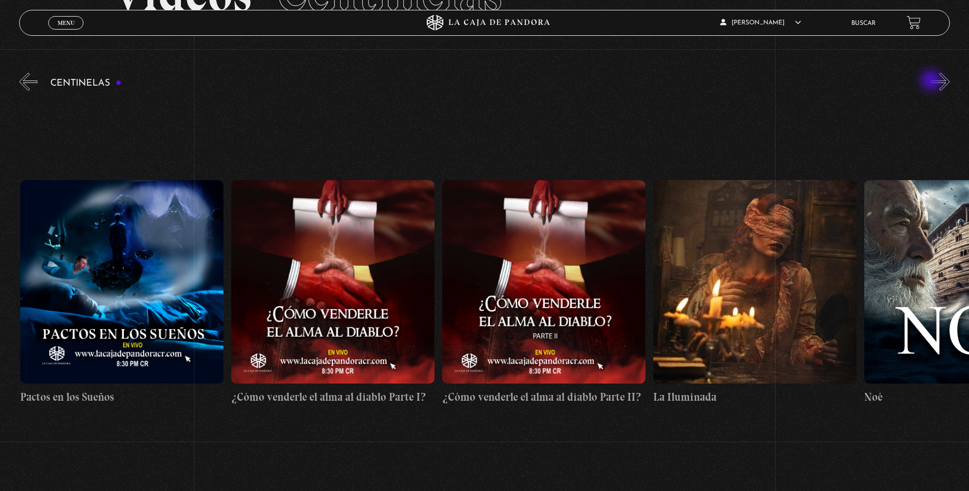
scroll to position [0, 8234]
click at [929, 81] on div "Centinelas" at bounding box center [494, 279] width 950 height 416
click at [947, 85] on button "»" at bounding box center [941, 82] width 18 height 18
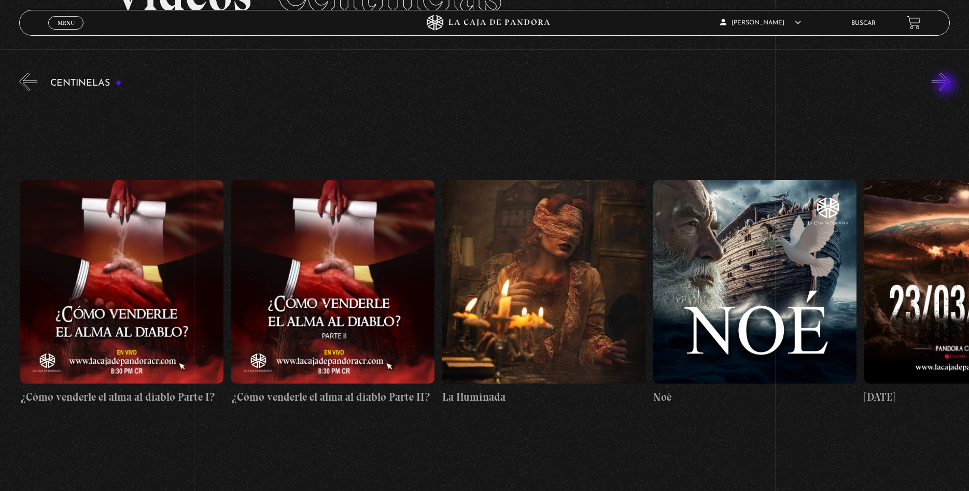
scroll to position [0, 8445]
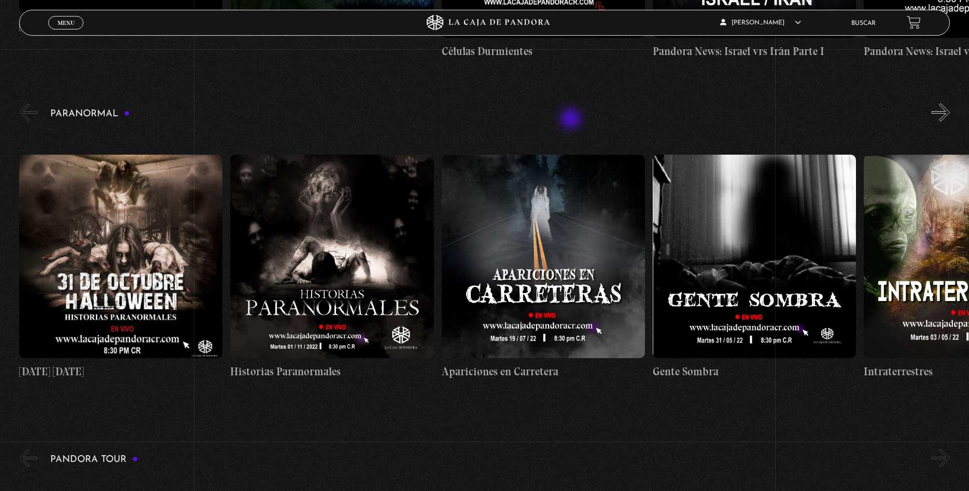
scroll to position [529, 0]
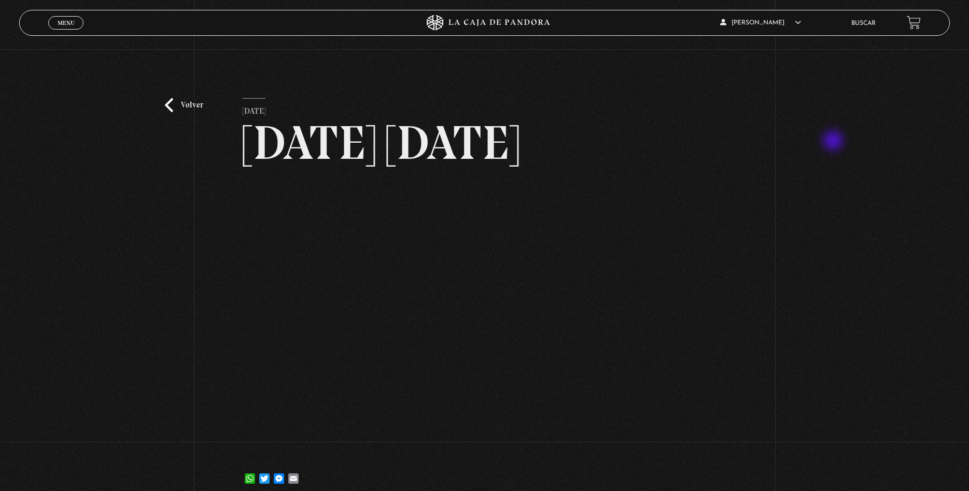
click at [834, 142] on div "Volver 19 noviembre, 2023 31 Octubre Halloween WhatsApp Twitter Messenger Email" at bounding box center [484, 275] width 969 height 453
click at [848, 165] on div "Volver 19 noviembre, 2023 31 Octubre Halloween WhatsApp Twitter Messenger Email" at bounding box center [484, 275] width 969 height 453
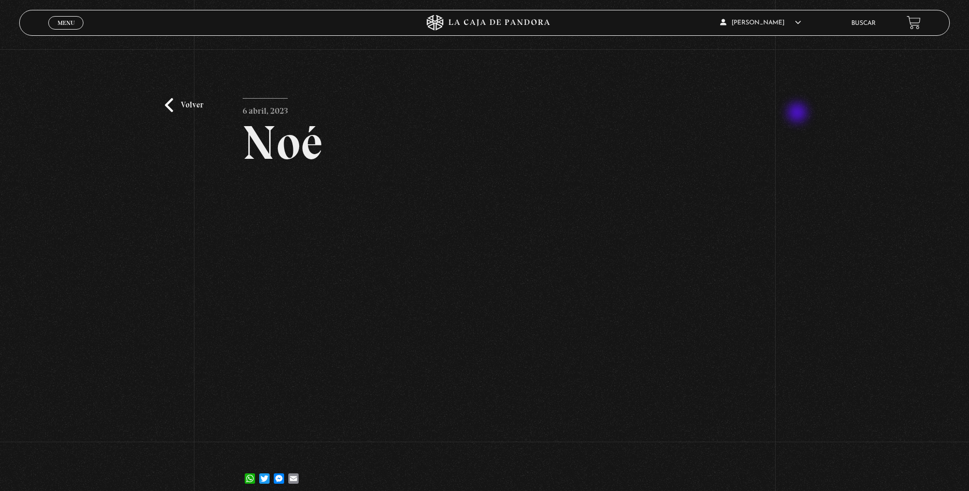
click at [799, 114] on div "Volver 6 abril, 2023 [PERSON_NAME] WhatsApp Twitter Messenger Email" at bounding box center [484, 275] width 969 height 453
